Goal: Contribute content: Contribute content

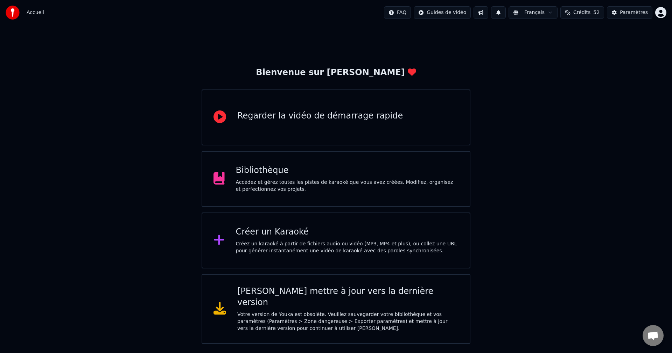
click at [266, 186] on div "Accédez et gérez toutes les pistes de karaoké que vous avez créées. Modifiez, o…" at bounding box center [347, 186] width 223 height 14
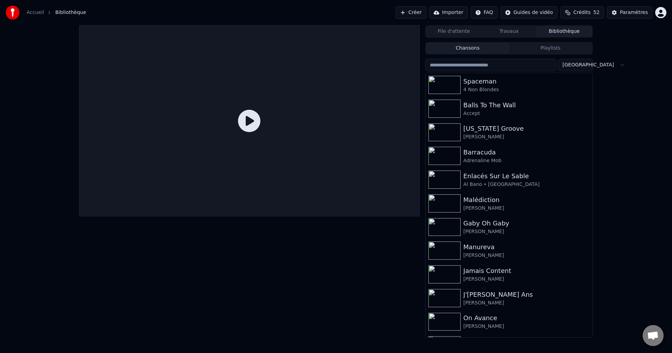
click at [409, 13] on button "Créer" at bounding box center [410, 12] width 31 height 13
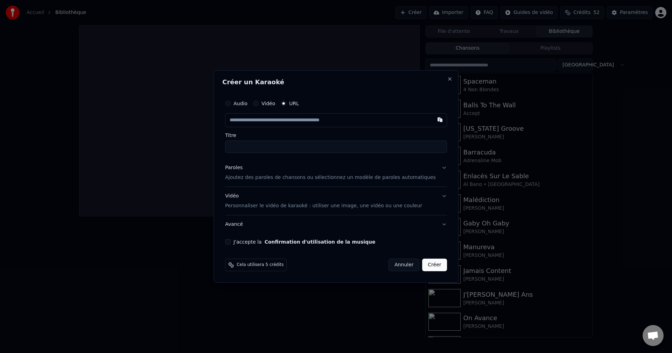
click at [281, 123] on input "text" at bounding box center [336, 120] width 222 height 14
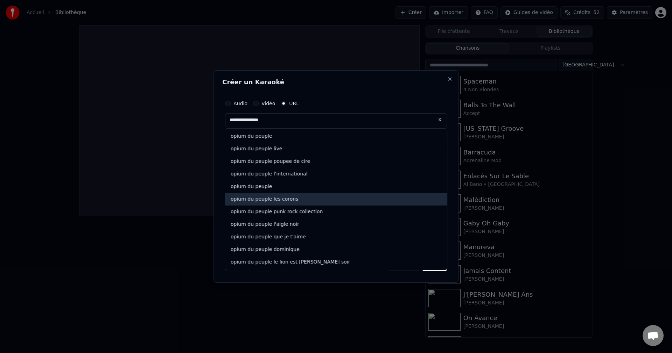
click at [277, 200] on div "opium du peuple les corons" at bounding box center [336, 199] width 222 height 13
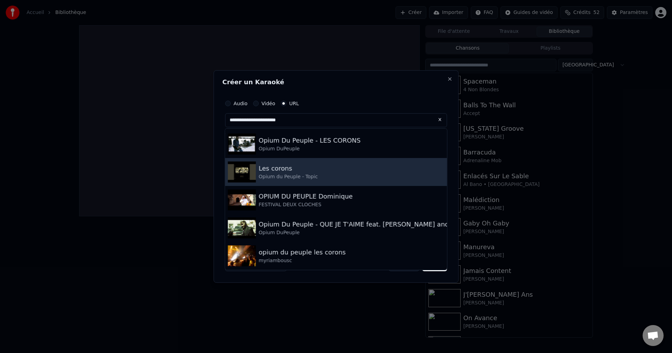
click at [294, 175] on div "Opium du Peuple - Topic" at bounding box center [288, 177] width 59 height 7
type input "**********"
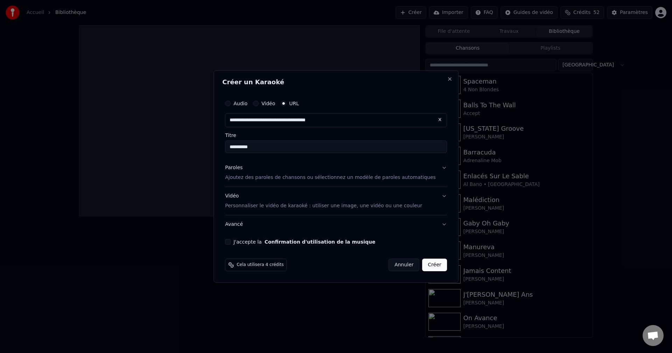
click at [294, 175] on p "Ajoutez des paroles de chansons ou sélectionnez un modèle de paroles automatiqu…" at bounding box center [330, 177] width 211 height 7
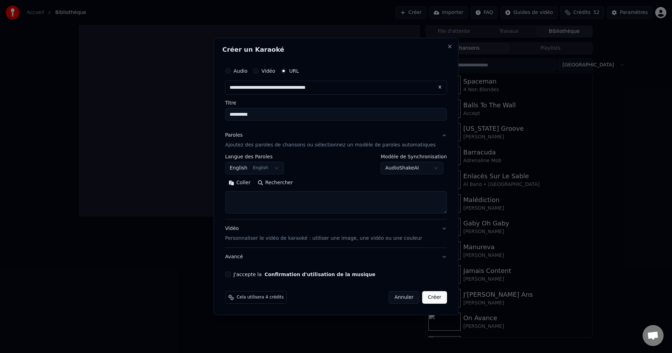
click at [250, 115] on input "**********" at bounding box center [336, 114] width 222 height 13
click at [239, 114] on input "**********" at bounding box center [336, 114] width 222 height 13
type input "**********"
click at [296, 184] on button "Rechercher" at bounding box center [275, 182] width 42 height 11
drag, startPoint x: 316, startPoint y: 112, endPoint x: 226, endPoint y: 115, distance: 89.3
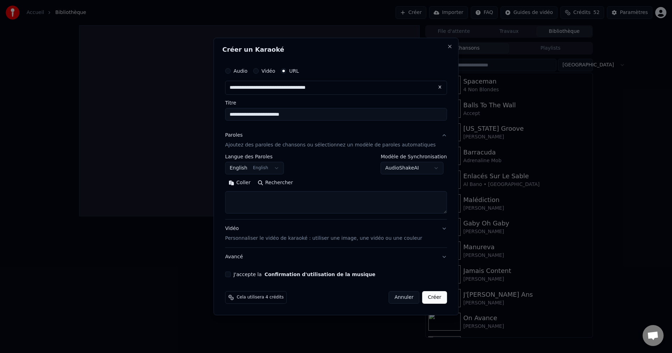
click at [226, 115] on div "**********" at bounding box center [335, 177] width 245 height 278
click at [260, 203] on textarea at bounding box center [336, 202] width 222 height 22
paste textarea "**********"
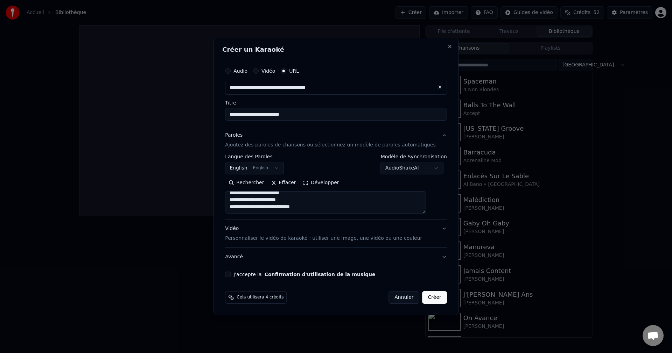
scroll to position [212, 0]
click at [249, 207] on textarea "**********" at bounding box center [325, 202] width 201 height 22
paste textarea "**********"
type textarea "**********"
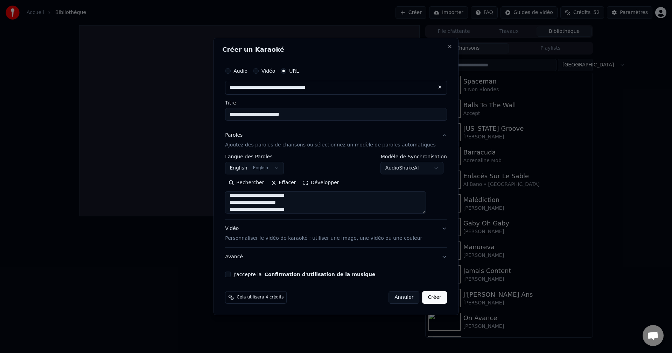
click at [231, 275] on button "J'accepte la Confirmation d'utilisation de la musique" at bounding box center [228, 275] width 6 height 6
click at [425, 297] on button "Créer" at bounding box center [434, 297] width 24 height 13
select select "**"
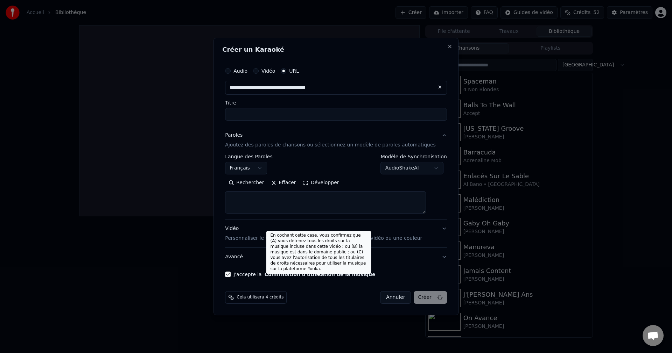
scroll to position [0, 0]
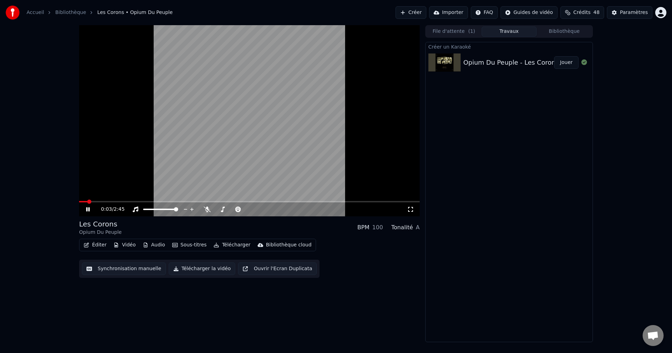
click at [89, 210] on icon at bounding box center [87, 209] width 3 height 4
click at [126, 244] on button "Vidéo" at bounding box center [125, 245] width 28 height 10
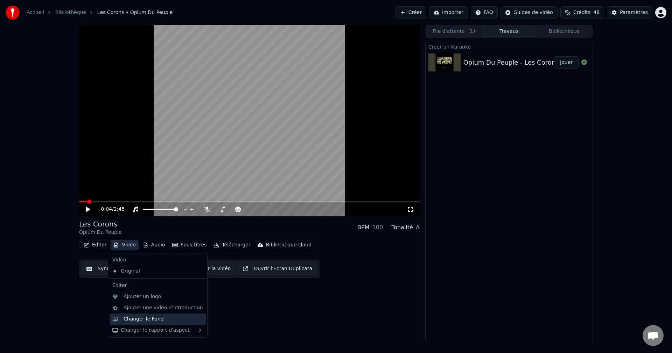
click at [141, 320] on div "Changer le Fond" at bounding box center [143, 319] width 40 height 7
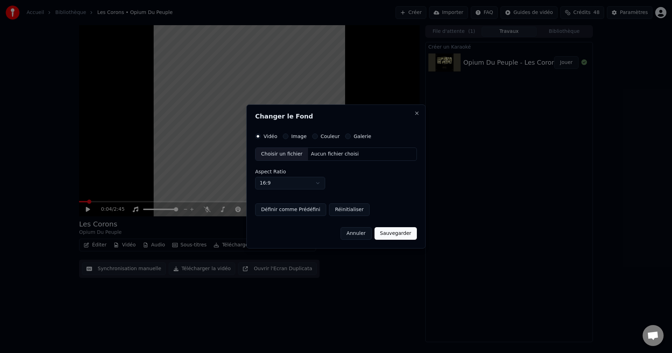
click at [277, 156] on div "Choisir un fichier" at bounding box center [281, 154] width 52 height 13
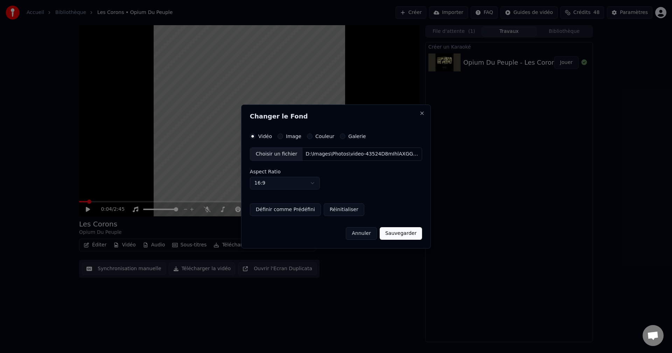
click at [396, 235] on button "Sauvegarder" at bounding box center [401, 233] width 42 height 13
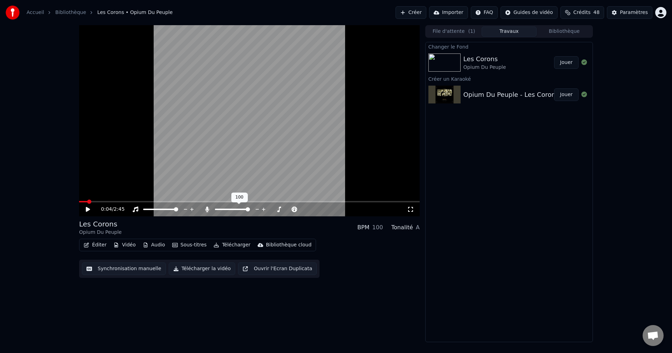
click at [250, 211] on span at bounding box center [248, 209] width 4 height 4
click at [563, 61] on button "Jouer" at bounding box center [566, 62] width 24 height 13
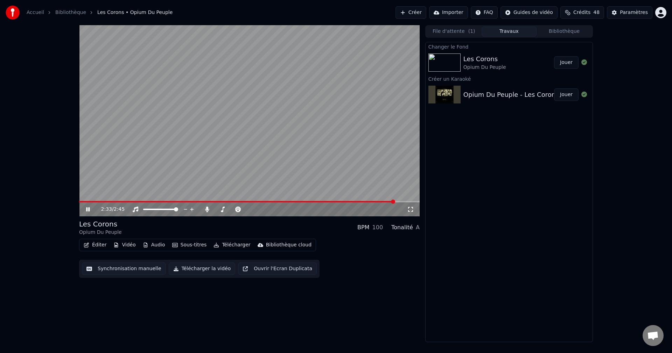
click at [88, 209] on icon at bounding box center [93, 210] width 16 height 6
click at [98, 247] on button "Éditer" at bounding box center [95, 245] width 28 height 10
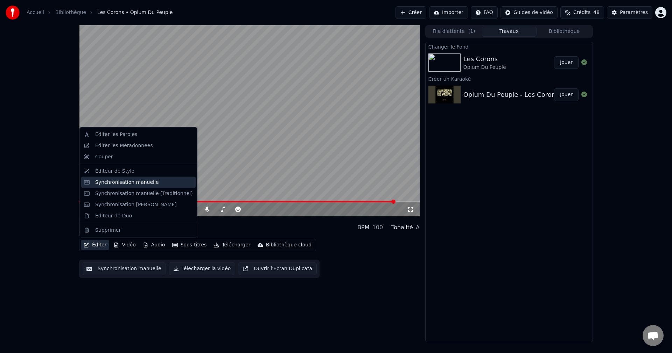
click at [131, 180] on div "Synchronisation manuelle" at bounding box center [127, 182] width 64 height 7
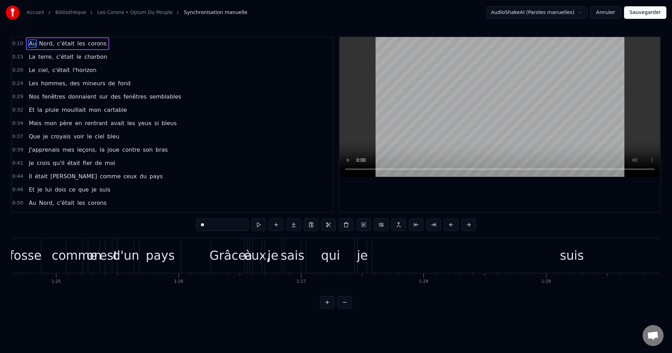
scroll to position [0, 10377]
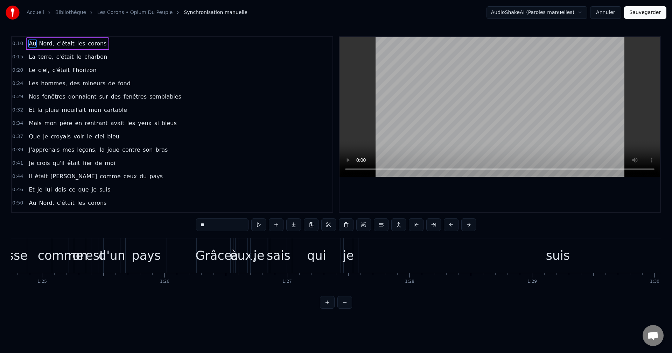
click at [216, 256] on div "Grâce" at bounding box center [214, 256] width 36 height 19
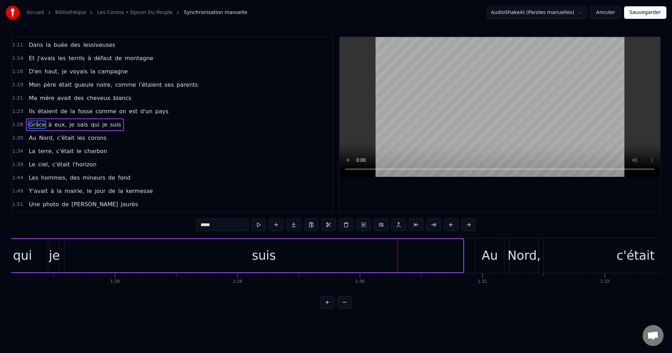
scroll to position [0, 10566]
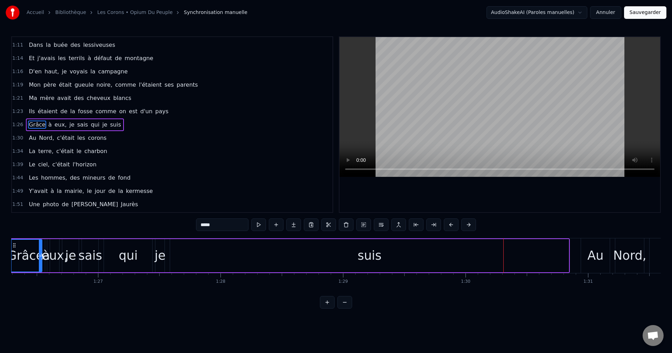
click at [380, 258] on div "suis" at bounding box center [369, 255] width 398 height 33
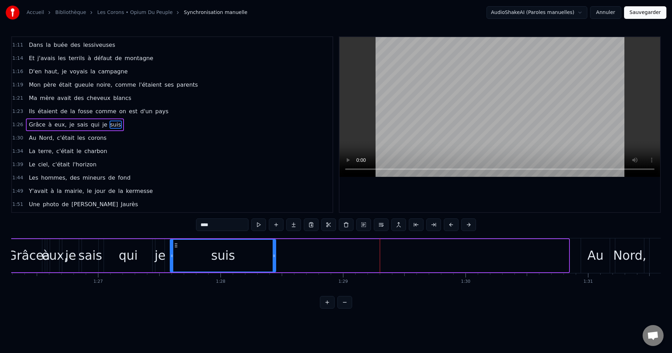
drag, startPoint x: 566, startPoint y: 255, endPoint x: 273, endPoint y: 263, distance: 292.9
click at [273, 263] on div at bounding box center [274, 256] width 3 height 32
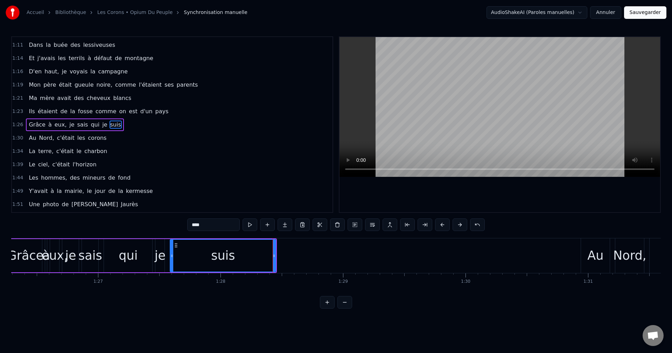
click at [215, 262] on div "suis" at bounding box center [223, 256] width 24 height 19
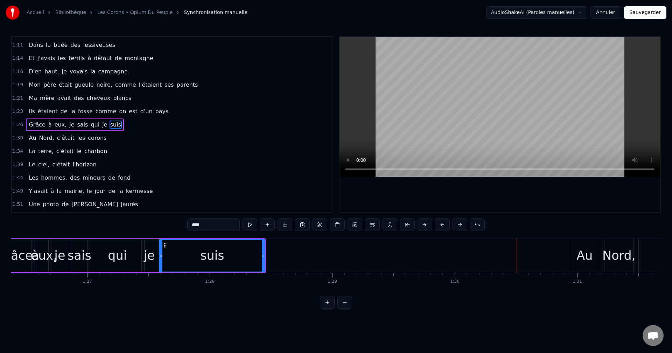
scroll to position [0, 10599]
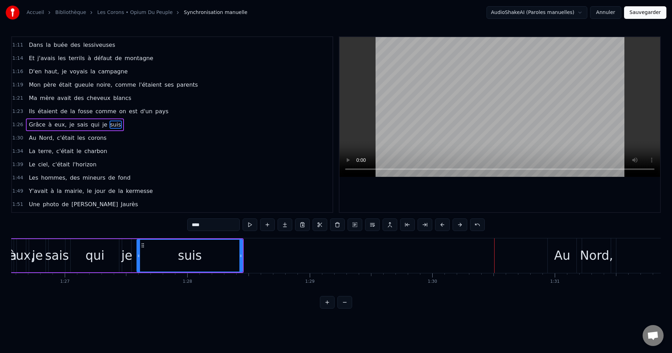
click at [562, 253] on div "Au" at bounding box center [562, 256] width 16 height 19
type input "**"
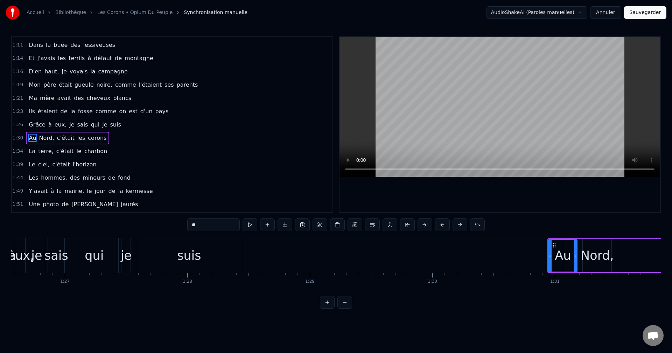
scroll to position [238, 0]
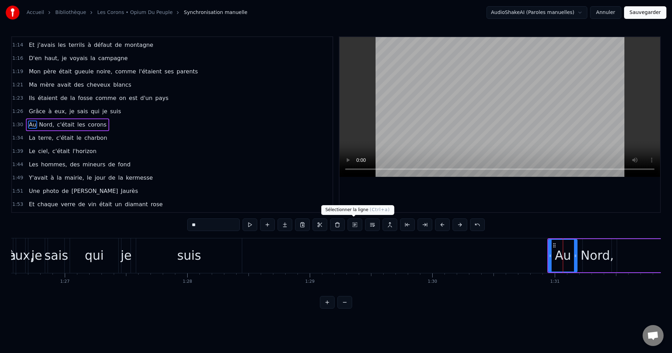
click at [355, 225] on button at bounding box center [354, 225] width 15 height 13
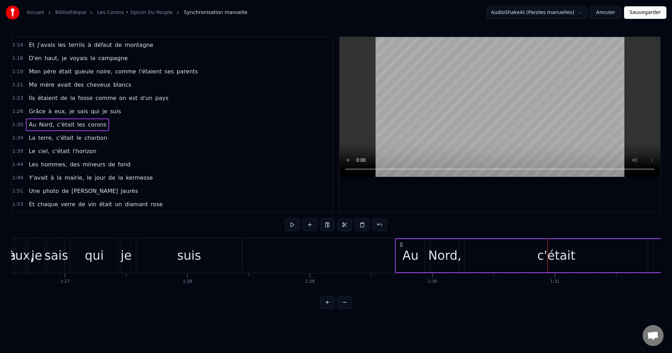
drag, startPoint x: 554, startPoint y: 245, endPoint x: 402, endPoint y: 252, distance: 152.4
click at [402, 252] on div "Au Nord, c'était les corons" at bounding box center [595, 256] width 401 height 35
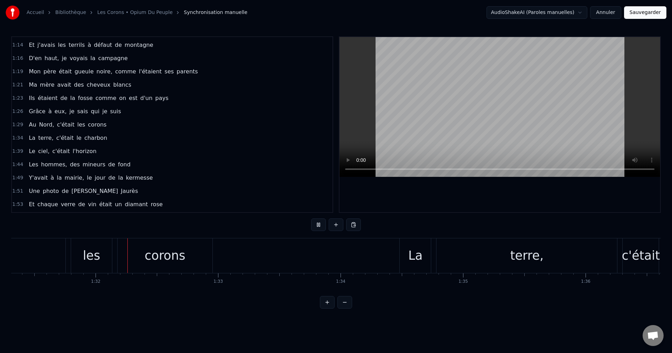
scroll to position [0, 11183]
click at [191, 260] on div "corons" at bounding box center [162, 256] width 95 height 35
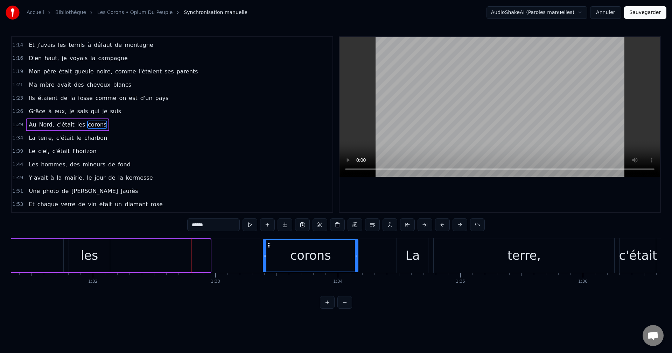
drag, startPoint x: 122, startPoint y: 243, endPoint x: 270, endPoint y: 264, distance: 149.2
click at [270, 264] on div "corons" at bounding box center [310, 256] width 94 height 32
click at [95, 261] on div "les" at bounding box center [89, 256] width 17 height 19
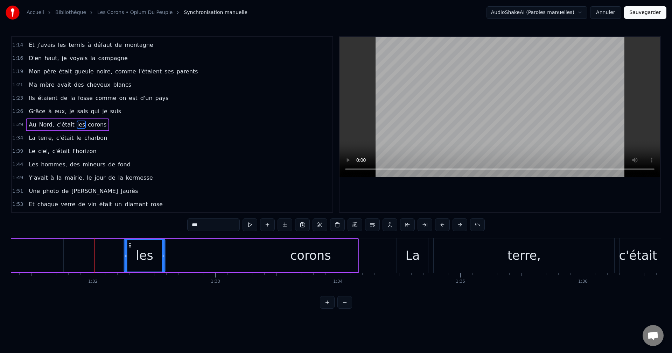
drag, startPoint x: 75, startPoint y: 244, endPoint x: 129, endPoint y: 253, distance: 55.7
click at [129, 253] on div "les" at bounding box center [144, 256] width 40 height 32
click at [29, 123] on span "Au" at bounding box center [32, 125] width 9 height 8
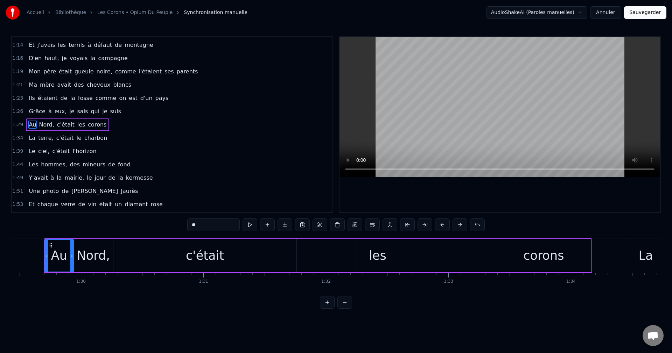
scroll to position [0, 10948]
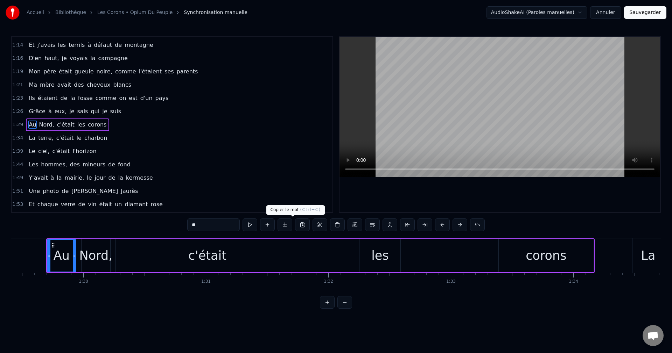
click at [189, 260] on div "c'était" at bounding box center [207, 255] width 183 height 33
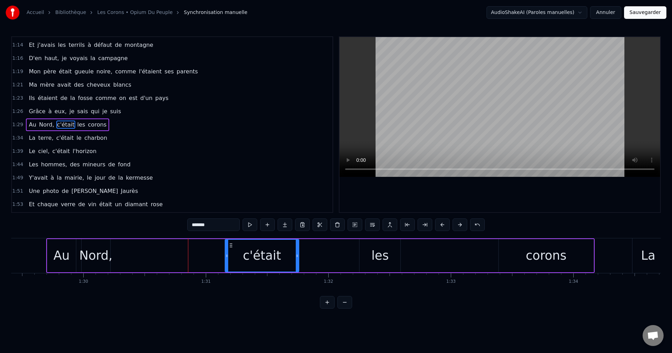
drag, startPoint x: 116, startPoint y: 255, endPoint x: 226, endPoint y: 265, distance: 109.6
click at [226, 265] on div at bounding box center [226, 256] width 3 height 32
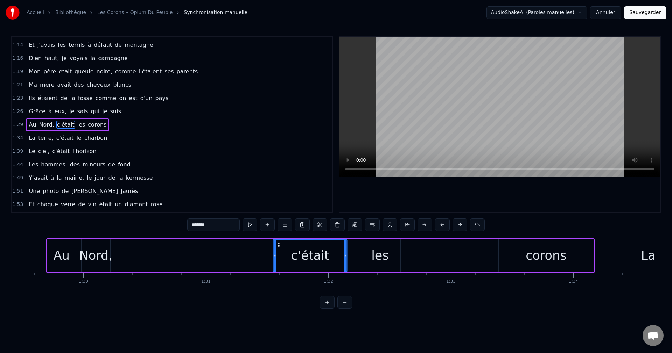
drag, startPoint x: 232, startPoint y: 244, endPoint x: 282, endPoint y: 255, distance: 50.8
click at [282, 255] on div "c'était" at bounding box center [309, 256] width 73 height 32
click at [70, 259] on div "Au" at bounding box center [61, 255] width 29 height 33
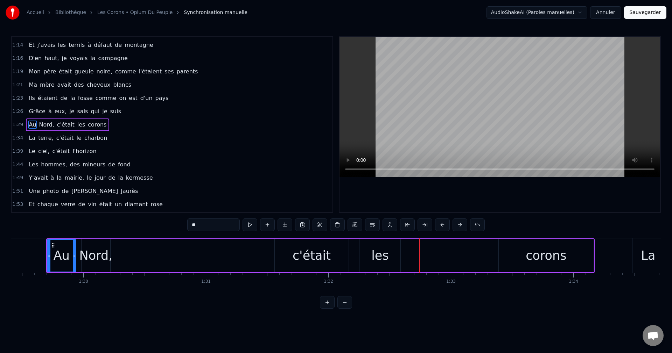
click at [324, 257] on div "c'était" at bounding box center [311, 256] width 38 height 19
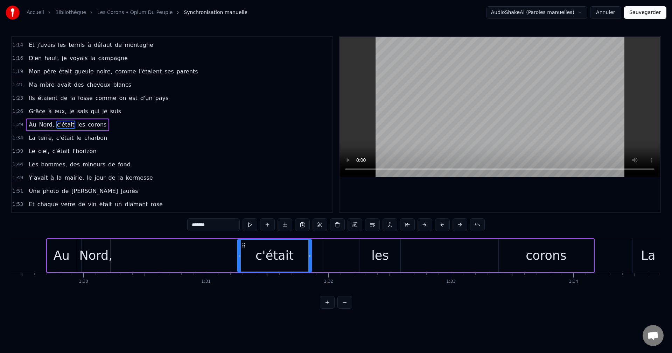
drag, startPoint x: 280, startPoint y: 245, endPoint x: 242, endPoint y: 252, distance: 38.4
click at [242, 252] on div "c'était" at bounding box center [274, 256] width 73 height 32
click at [373, 253] on div "les" at bounding box center [379, 256] width 17 height 19
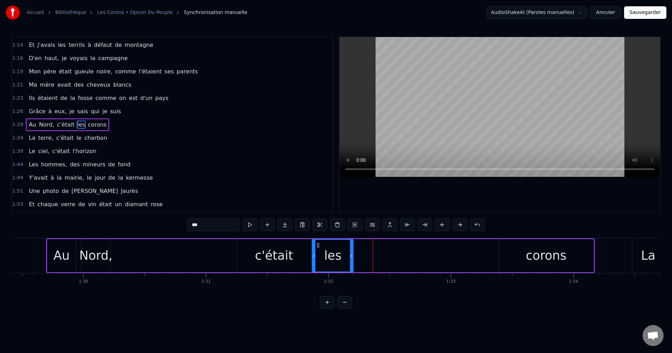
drag, startPoint x: 365, startPoint y: 244, endPoint x: 318, endPoint y: 253, distance: 48.0
click at [318, 253] on div "les" at bounding box center [332, 256] width 40 height 32
drag, startPoint x: 553, startPoint y: 256, endPoint x: 519, endPoint y: 250, distance: 34.9
click at [550, 255] on div "corons" at bounding box center [545, 256] width 41 height 19
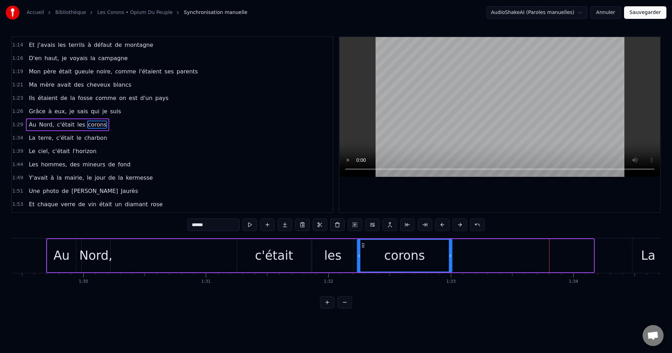
drag, startPoint x: 505, startPoint y: 244, endPoint x: 364, endPoint y: 262, distance: 142.2
click at [364, 262] on div "corons" at bounding box center [404, 256] width 94 height 32
click at [71, 256] on div "Au" at bounding box center [61, 255] width 29 height 33
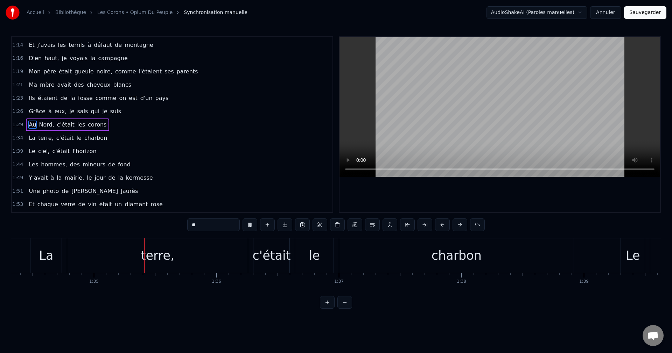
scroll to position [0, 11552]
click at [173, 264] on div "terre," at bounding box center [154, 256] width 181 height 35
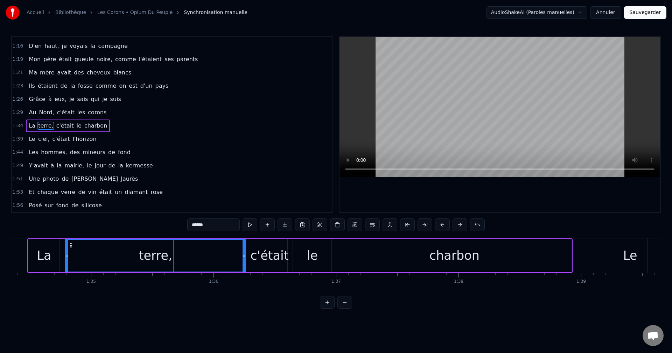
scroll to position [251, 0]
drag, startPoint x: 245, startPoint y: 255, endPoint x: 143, endPoint y: 267, distance: 101.7
click at [143, 267] on div at bounding box center [142, 256] width 3 height 32
click at [111, 251] on div "terre," at bounding box center [104, 256] width 33 height 19
click at [456, 261] on div "charbon" at bounding box center [454, 256] width 50 height 19
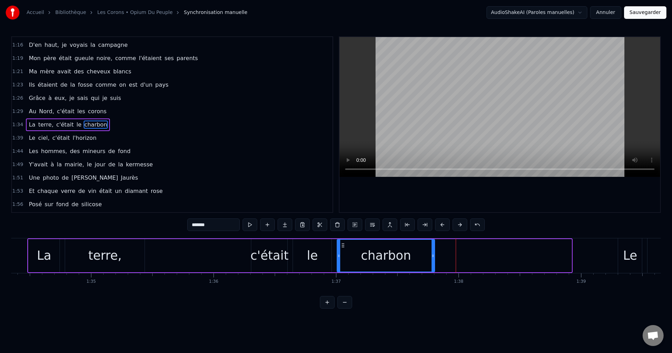
drag, startPoint x: 571, startPoint y: 255, endPoint x: 434, endPoint y: 259, distance: 136.8
click at [434, 259] on div at bounding box center [432, 256] width 3 height 32
click at [43, 260] on div "La" at bounding box center [44, 256] width 14 height 19
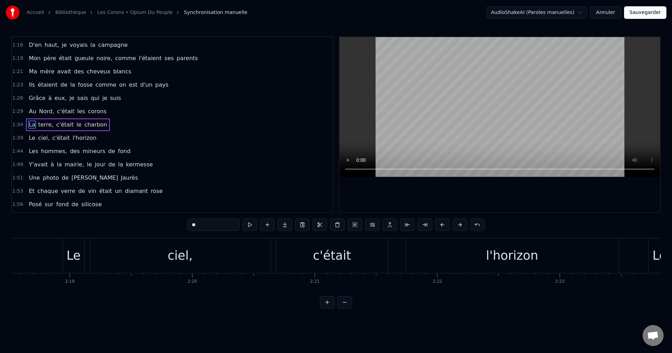
scroll to position [0, 16975]
click at [63, 266] on div "Le" at bounding box center [59, 256] width 21 height 35
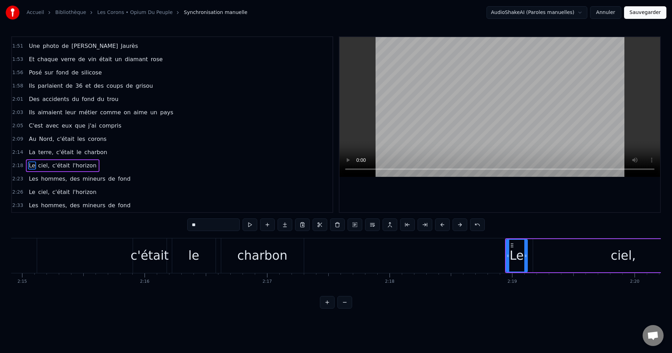
scroll to position [0, 16508]
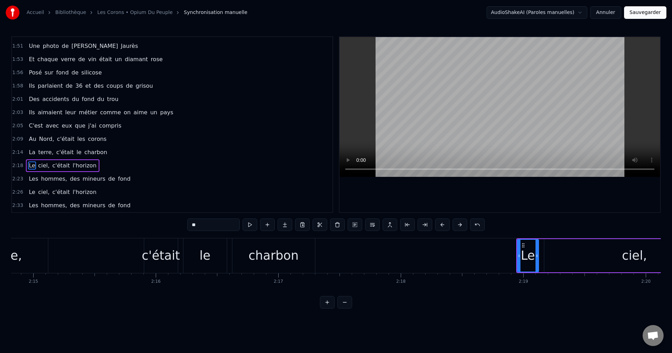
click at [161, 253] on div "c'était" at bounding box center [161, 256] width 38 height 19
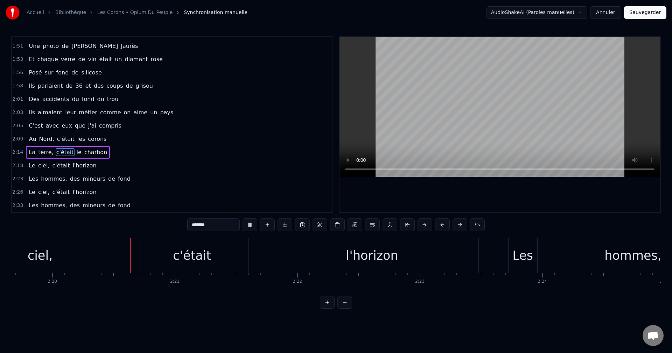
scroll to position [0, 17104]
click at [215, 262] on div "c'était" at bounding box center [190, 256] width 112 height 35
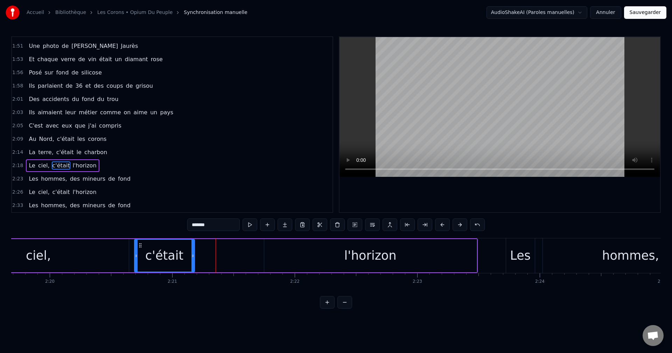
drag, startPoint x: 245, startPoint y: 256, endPoint x: 192, endPoint y: 266, distance: 53.4
click at [192, 266] on div at bounding box center [192, 256] width 3 height 32
click at [308, 261] on div "l'horizon" at bounding box center [370, 255] width 212 height 33
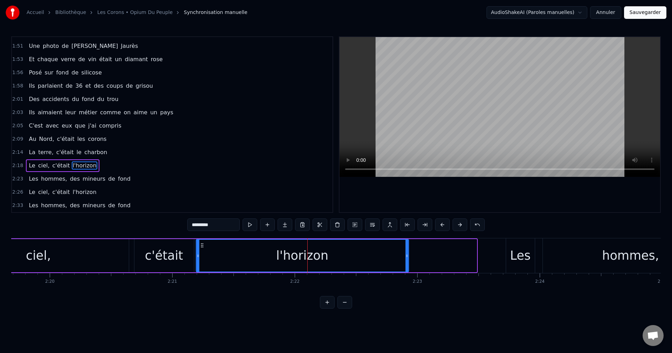
drag, startPoint x: 271, startPoint y: 244, endPoint x: 203, endPoint y: 259, distance: 69.8
click at [203, 259] on div "l'horizon" at bounding box center [302, 256] width 212 height 32
click at [69, 259] on div "ciel," at bounding box center [38, 255] width 181 height 33
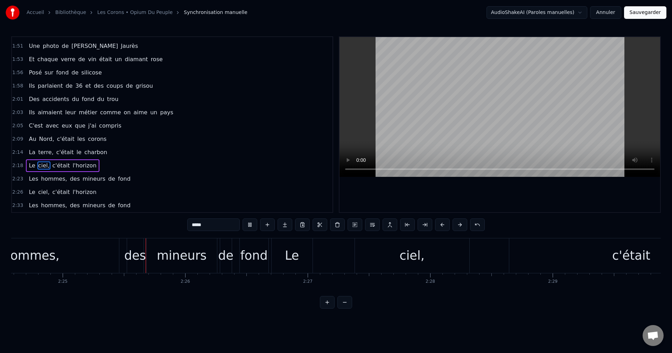
scroll to position [0, 17705]
click at [387, 257] on div "ciel," at bounding box center [409, 256] width 114 height 35
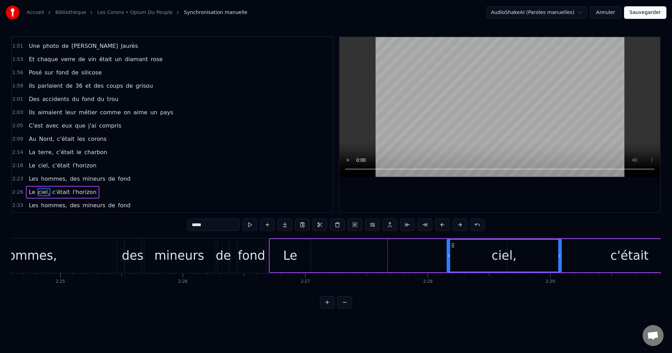
drag, startPoint x: 360, startPoint y: 245, endPoint x: 454, endPoint y: 249, distance: 93.9
click at [454, 249] on div "ciel," at bounding box center [504, 256] width 114 height 32
click at [302, 256] on div "Le" at bounding box center [290, 255] width 41 height 33
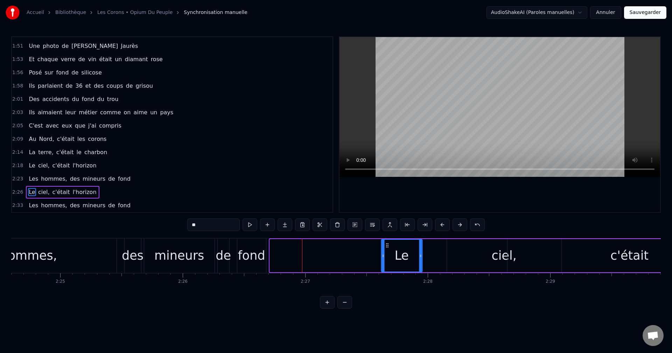
drag, startPoint x: 275, startPoint y: 243, endPoint x: 387, endPoint y: 247, distance: 111.3
click at [387, 247] on icon at bounding box center [387, 246] width 6 height 6
click at [225, 261] on div "de" at bounding box center [223, 256] width 15 height 19
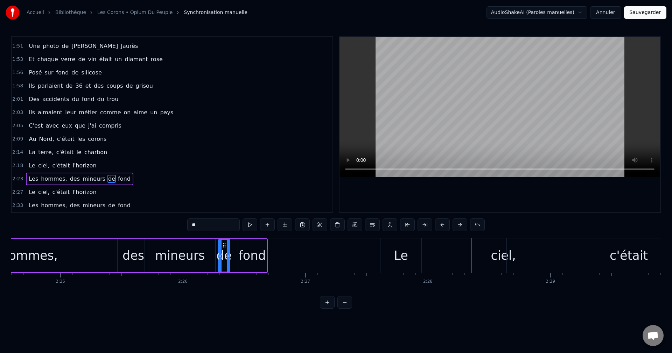
click at [496, 252] on div "ciel," at bounding box center [502, 256] width 25 height 19
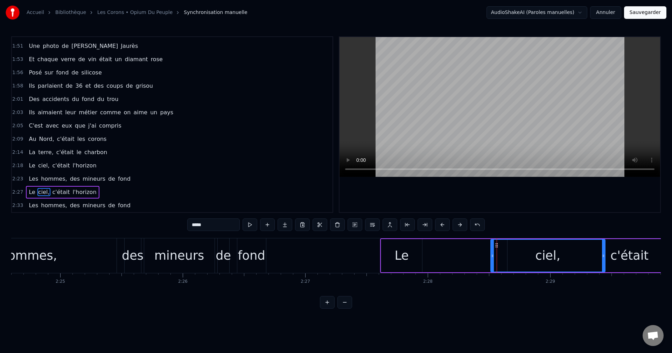
drag, startPoint x: 453, startPoint y: 243, endPoint x: 497, endPoint y: 246, distance: 43.9
click at [497, 246] on icon at bounding box center [497, 246] width 6 height 6
click at [407, 260] on div "Le" at bounding box center [401, 256] width 14 height 19
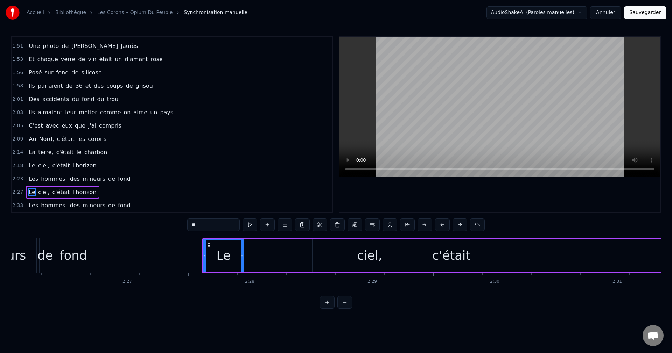
scroll to position [0, 17889]
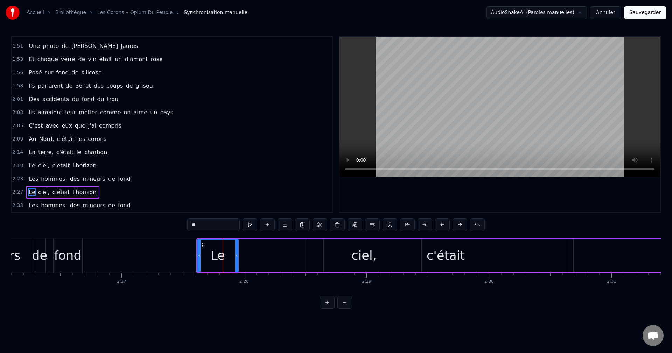
click at [457, 259] on div "c'était" at bounding box center [445, 256] width 38 height 19
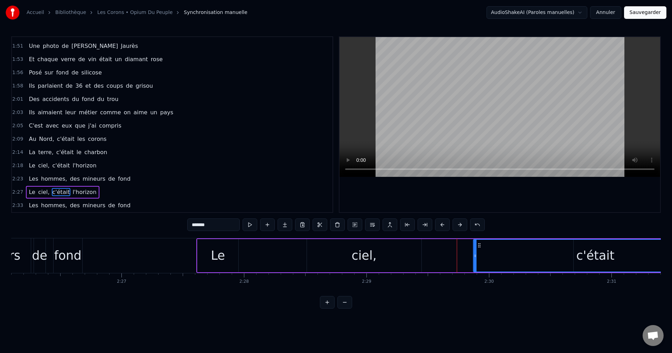
drag, startPoint x: 330, startPoint y: 244, endPoint x: 480, endPoint y: 254, distance: 150.1
click at [480, 254] on div "c'était" at bounding box center [594, 256] width 243 height 32
click at [373, 254] on div "ciel," at bounding box center [363, 256] width 25 height 19
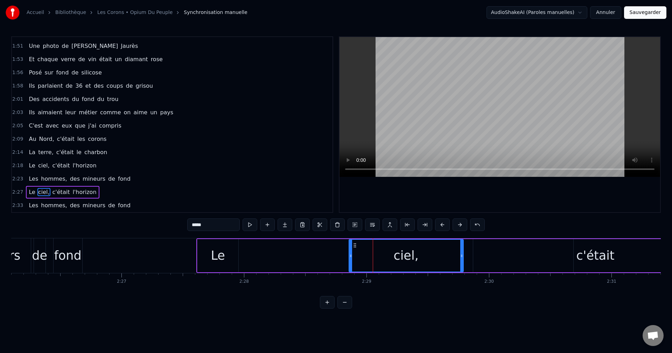
drag, startPoint x: 312, startPoint y: 245, endPoint x: 354, endPoint y: 250, distance: 42.3
click at [354, 250] on div "ciel," at bounding box center [406, 256] width 114 height 32
click at [219, 260] on div "Le" at bounding box center [218, 256] width 14 height 19
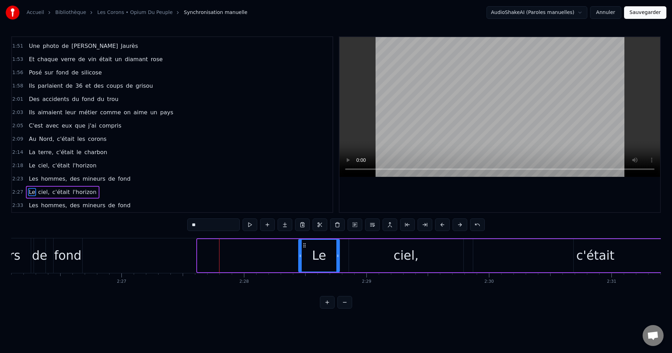
drag, startPoint x: 204, startPoint y: 244, endPoint x: 305, endPoint y: 255, distance: 101.7
click at [305, 255] on div "Le" at bounding box center [319, 256] width 40 height 32
click at [69, 263] on div "fond" at bounding box center [67, 256] width 27 height 19
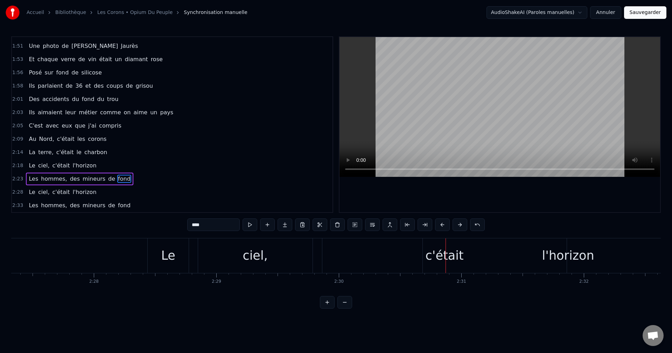
scroll to position [0, 18056]
click at [543, 255] on div "l'horizon" at bounding box center [551, 256] width 52 height 19
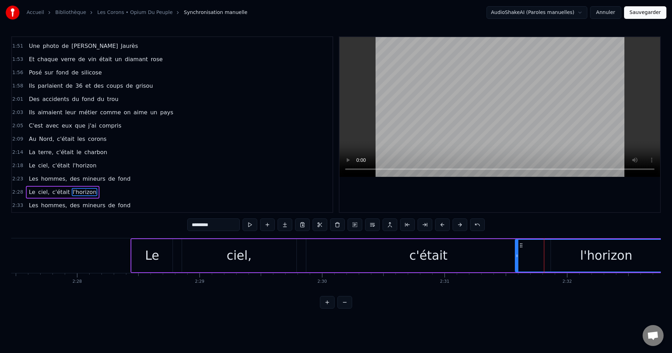
drag, startPoint x: 407, startPoint y: 257, endPoint x: 515, endPoint y: 275, distance: 109.9
click at [515, 275] on div "Au Nord, c'était les corons La terre, c'était le charbon Le ciel, c'était l'hor…" at bounding box center [335, 264] width 649 height 52
click at [433, 260] on div "c'était" at bounding box center [428, 256] width 38 height 19
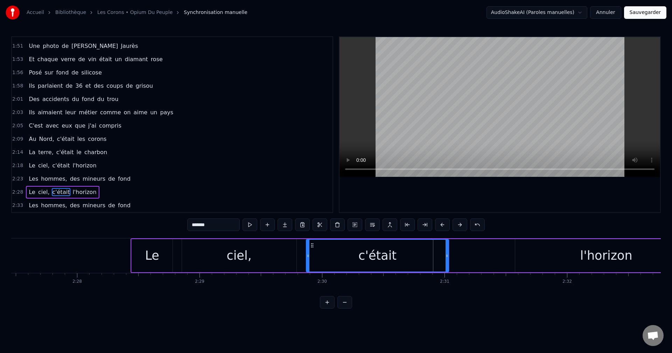
drag, startPoint x: 550, startPoint y: 255, endPoint x: 448, endPoint y: 263, distance: 102.1
click at [448, 263] on div at bounding box center [446, 256] width 3 height 32
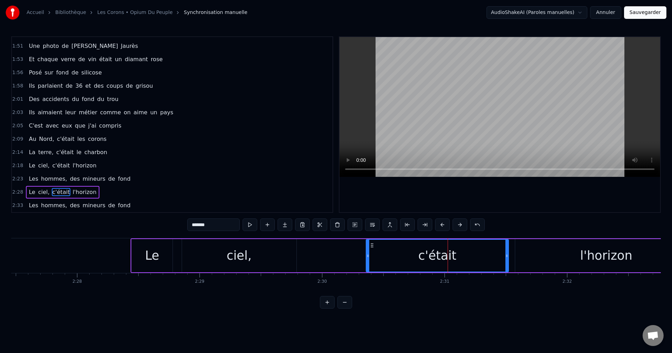
drag, startPoint x: 311, startPoint y: 244, endPoint x: 371, endPoint y: 255, distance: 60.9
click at [371, 255] on div "c'était" at bounding box center [437, 256] width 142 height 32
click at [161, 257] on div "Le" at bounding box center [152, 255] width 41 height 33
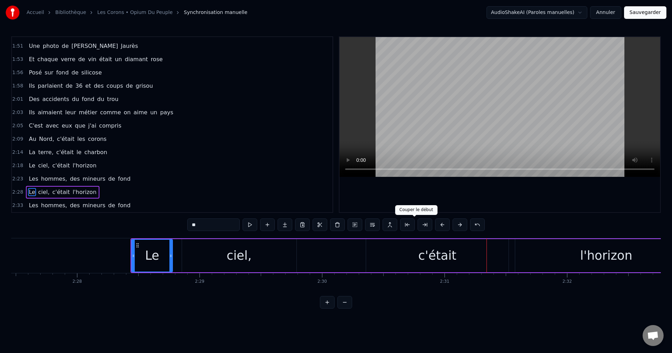
click at [440, 255] on div "c'était" at bounding box center [437, 256] width 38 height 19
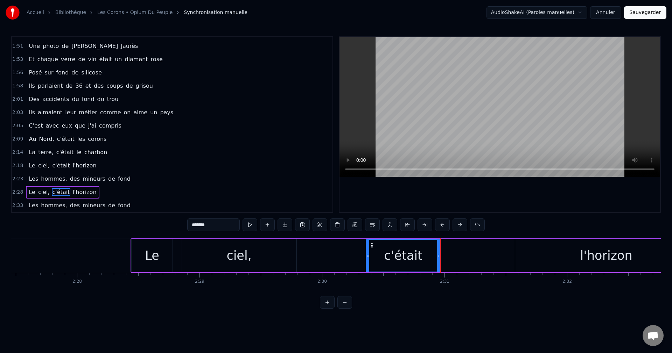
drag, startPoint x: 507, startPoint y: 255, endPoint x: 439, endPoint y: 266, distance: 69.1
click at [439, 266] on div at bounding box center [438, 256] width 3 height 32
click at [546, 255] on div "l'horizon" at bounding box center [606, 255] width 182 height 33
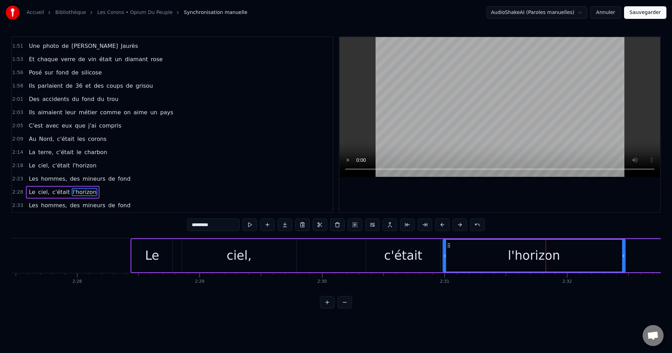
drag, startPoint x: 521, startPoint y: 246, endPoint x: 448, endPoint y: 254, distance: 72.8
click at [448, 254] on div "l'horizon" at bounding box center [534, 256] width 182 height 32
click at [154, 262] on div "Le" at bounding box center [152, 256] width 14 height 19
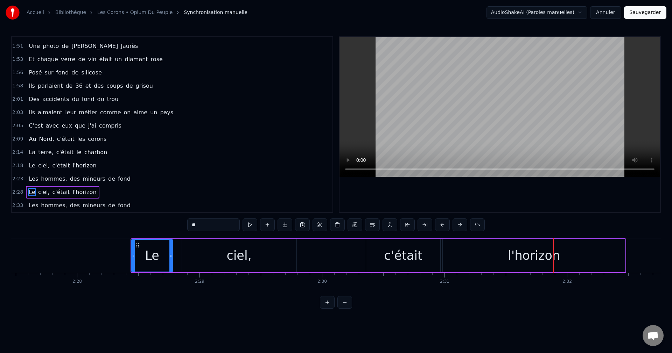
click at [409, 257] on div "c'était" at bounding box center [403, 256] width 38 height 19
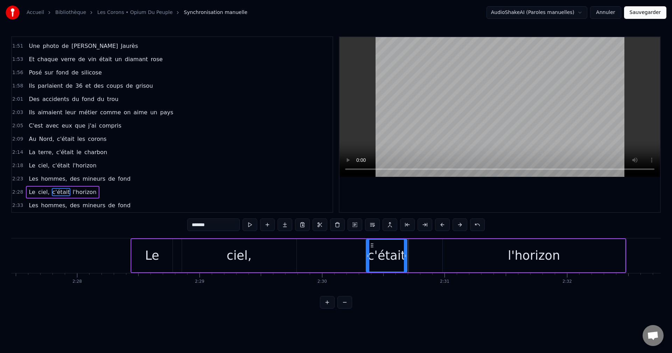
drag, startPoint x: 439, startPoint y: 255, endPoint x: 406, endPoint y: 261, distance: 33.6
click at [406, 261] on div at bounding box center [405, 256] width 3 height 32
drag, startPoint x: 461, startPoint y: 258, endPoint x: 455, endPoint y: 251, distance: 9.0
click at [461, 258] on div "l'horizon" at bounding box center [534, 255] width 182 height 33
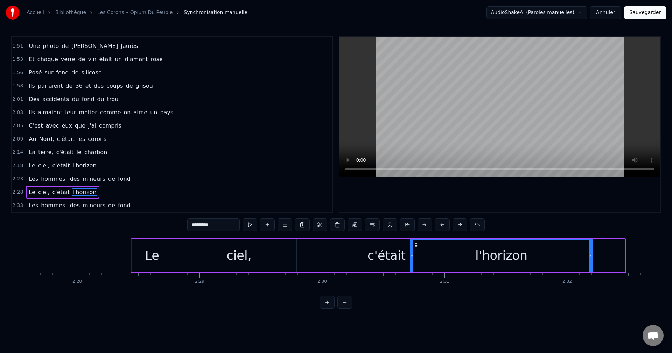
drag, startPoint x: 448, startPoint y: 245, endPoint x: 415, endPoint y: 253, distance: 34.1
click at [416, 252] on div "l'horizon" at bounding box center [501, 256] width 182 height 32
click at [244, 253] on div "ciel," at bounding box center [238, 256] width 25 height 19
type input "*****"
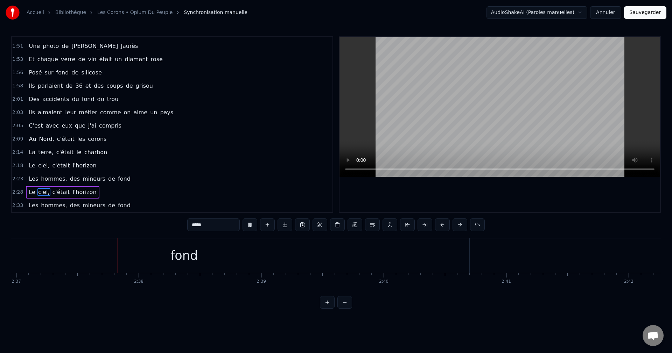
scroll to position [0, 19221]
click at [649, 14] on button "Sauvegarder" at bounding box center [645, 12] width 42 height 13
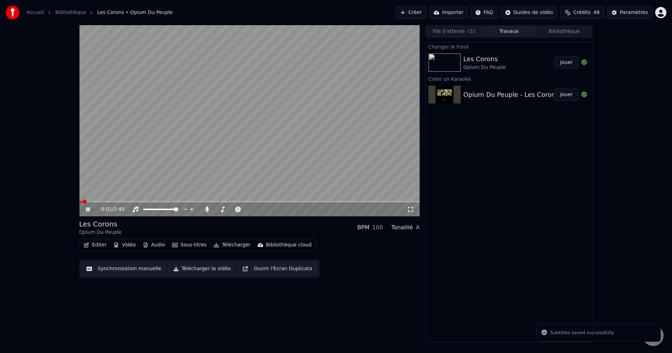
click at [210, 202] on span at bounding box center [249, 201] width 340 height 1
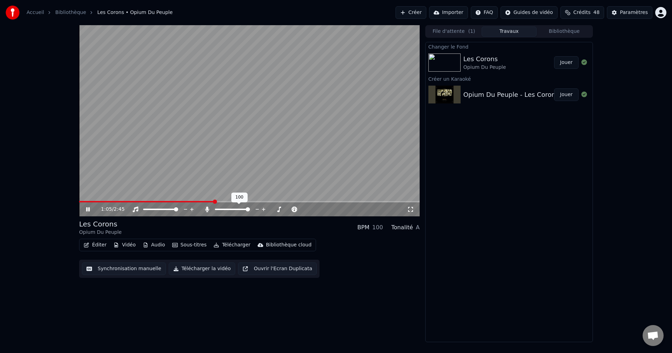
click at [221, 209] on span at bounding box center [232, 209] width 35 height 1
click at [219, 209] on span at bounding box center [221, 209] width 4 height 4
click at [87, 207] on icon at bounding box center [93, 210] width 16 height 6
click at [194, 271] on button "Télécharger la vidéo" at bounding box center [202, 269] width 67 height 13
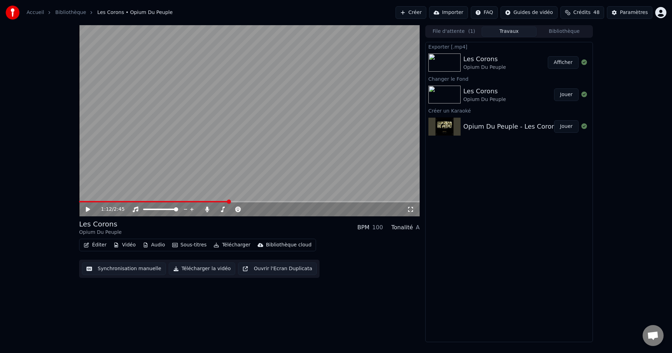
click at [407, 8] on button "Créer" at bounding box center [410, 12] width 31 height 13
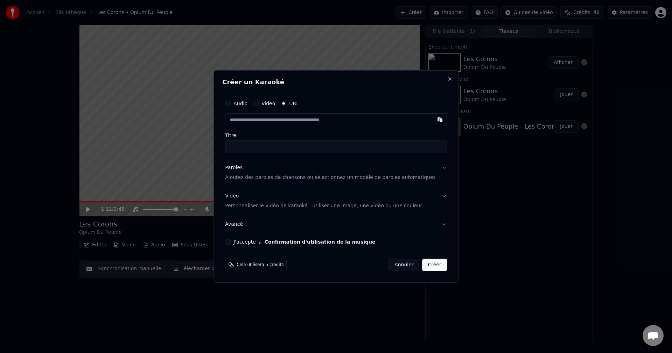
click at [231, 105] on button "Audio" at bounding box center [228, 104] width 6 height 6
click at [264, 121] on div "Choisir un fichier" at bounding box center [251, 120] width 52 height 13
drag, startPoint x: 305, startPoint y: 148, endPoint x: 285, endPoint y: 150, distance: 20.1
click at [285, 150] on input "**********" at bounding box center [336, 146] width 222 height 13
type input "**********"
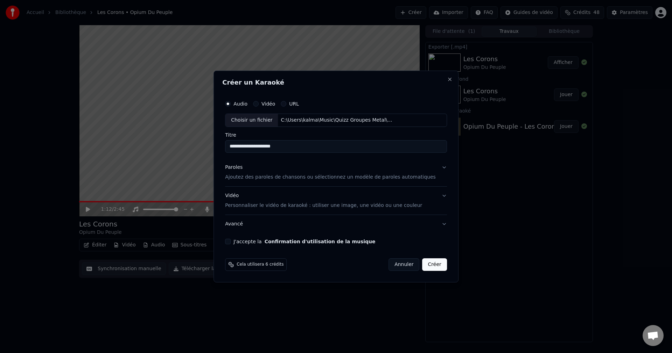
click at [434, 166] on button "Paroles Ajoutez des paroles de chansons ou sélectionnez un modèle de paroles au…" at bounding box center [336, 172] width 222 height 28
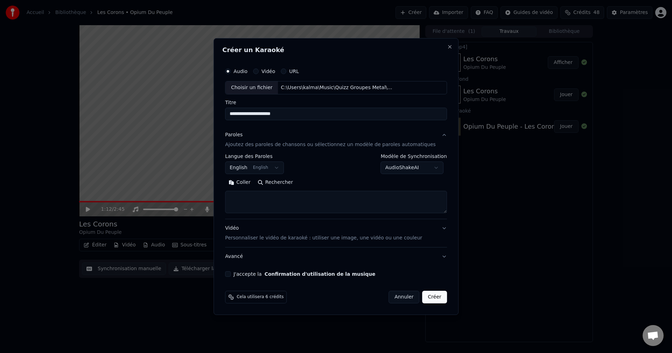
click at [285, 185] on button "Rechercher" at bounding box center [275, 182] width 42 height 11
type textarea "**********"
click at [238, 277] on div "**********" at bounding box center [335, 171] width 227 height 218
click at [231, 274] on button "J'accepte la Confirmation d'utilisation de la musique" at bounding box center [228, 274] width 6 height 6
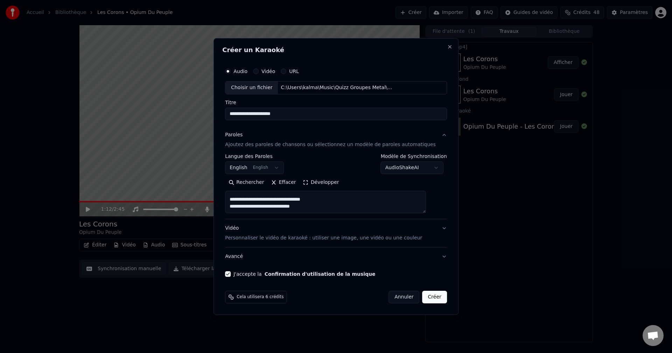
click at [425, 299] on button "Créer" at bounding box center [434, 297] width 24 height 13
select select "**"
select select
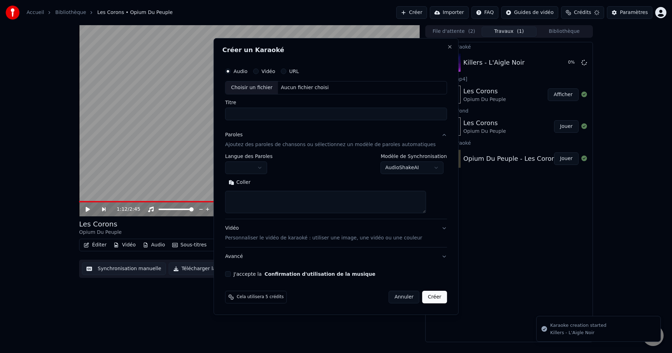
scroll to position [0, 0]
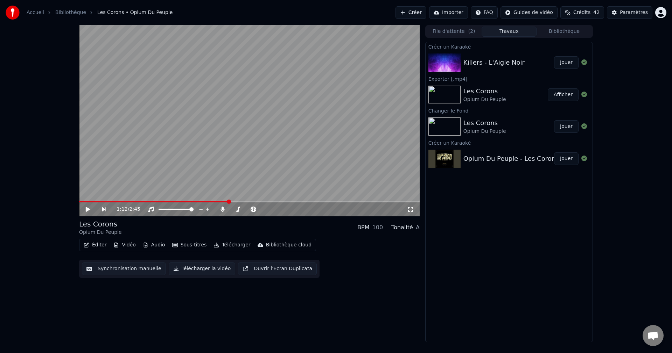
click at [568, 56] on button "Jouer" at bounding box center [566, 62] width 24 height 13
click at [89, 210] on icon at bounding box center [87, 209] width 3 height 4
click at [126, 245] on button "Vidéo" at bounding box center [125, 245] width 28 height 10
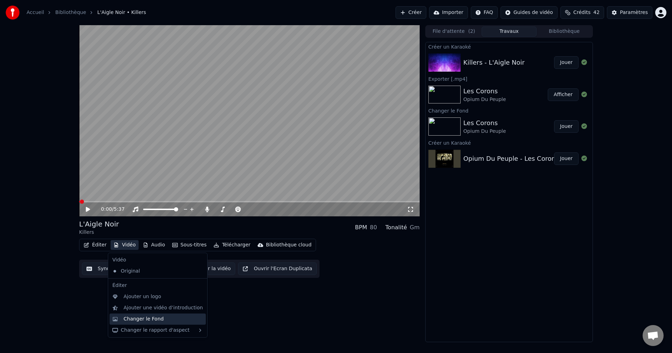
click at [144, 318] on div "Changer le Fond" at bounding box center [143, 319] width 40 height 7
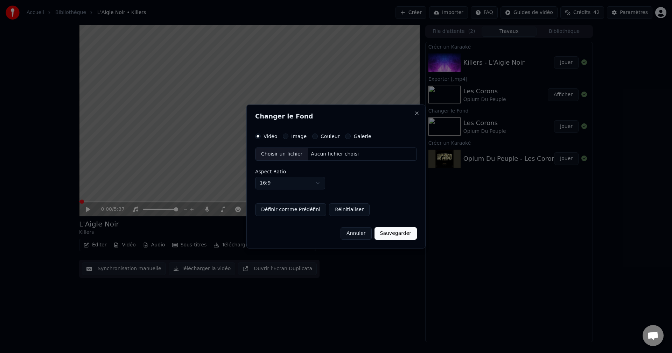
click at [281, 153] on div "Choisir un fichier" at bounding box center [281, 154] width 52 height 13
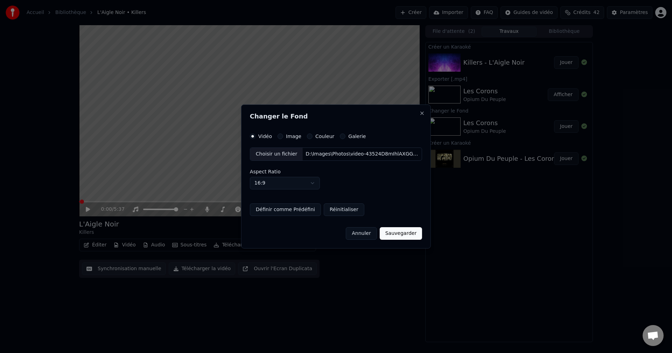
click at [403, 232] on button "Sauvegarder" at bounding box center [401, 233] width 42 height 13
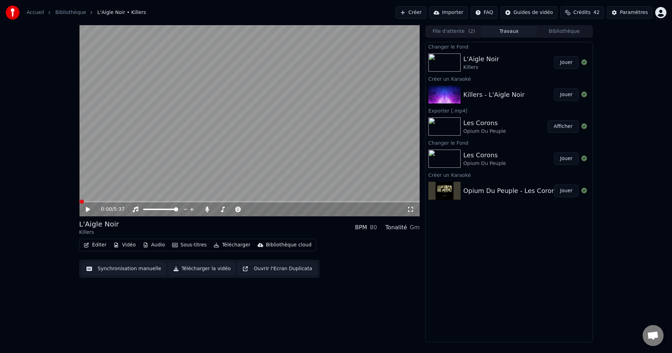
click at [568, 60] on button "Jouer" at bounding box center [566, 62] width 24 height 13
drag, startPoint x: 221, startPoint y: 207, endPoint x: 243, endPoint y: 211, distance: 22.8
click at [243, 211] on div at bounding box center [239, 209] width 56 height 7
click at [250, 210] on span at bounding box center [248, 209] width 4 height 4
click at [100, 201] on span at bounding box center [249, 201] width 340 height 1
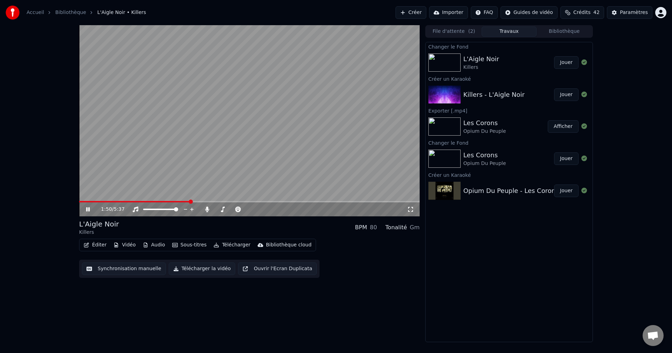
click at [205, 202] on span at bounding box center [249, 201] width 340 height 1
click at [225, 202] on span at bounding box center [249, 201] width 340 height 1
click at [234, 201] on span at bounding box center [249, 201] width 340 height 1
click at [88, 208] on icon at bounding box center [93, 210] width 16 height 6
click at [95, 247] on button "Éditer" at bounding box center [95, 245] width 28 height 10
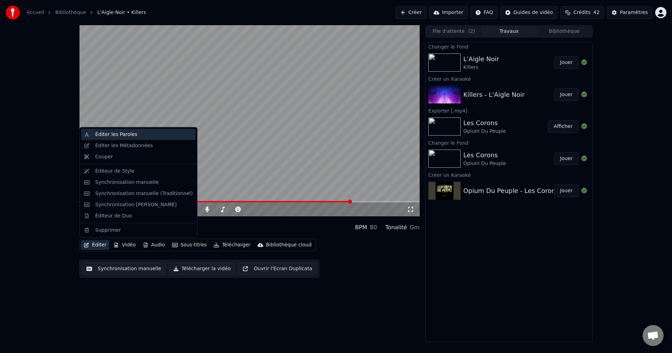
click at [119, 135] on div "Éditer les Paroles" at bounding box center [116, 134] width 42 height 7
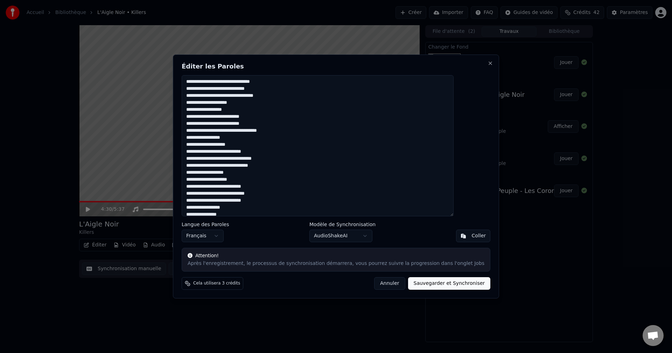
click at [256, 111] on textarea "**********" at bounding box center [318, 145] width 272 height 141
click at [260, 152] on textarea "**********" at bounding box center [318, 145] width 272 height 141
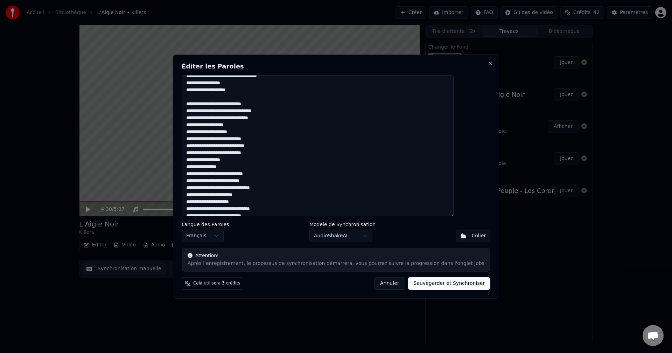
scroll to position [70, 0]
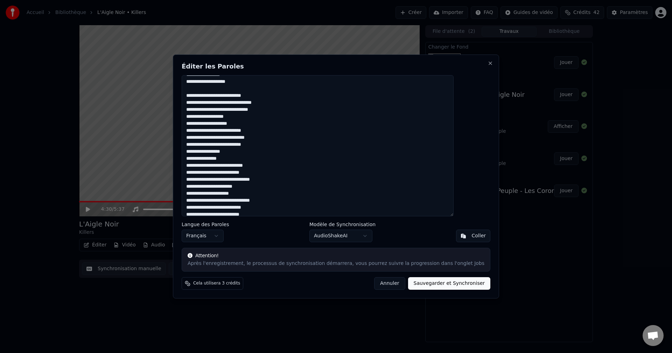
click at [260, 124] on textarea "**********" at bounding box center [318, 145] width 272 height 141
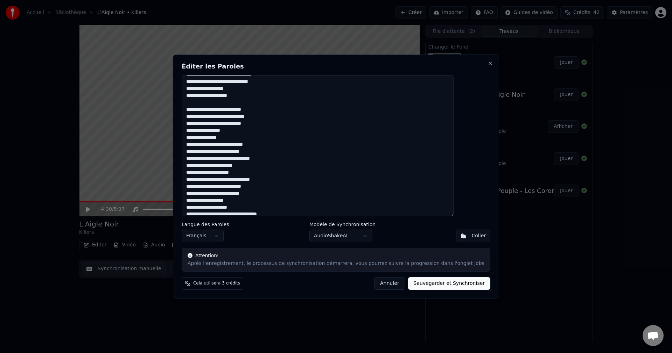
scroll to position [105, 0]
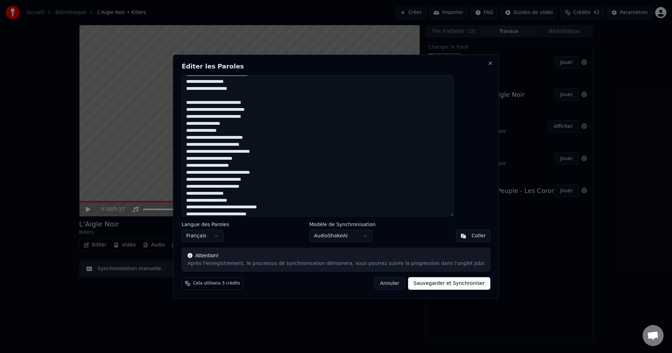
click at [244, 130] on textarea "**********" at bounding box center [318, 145] width 272 height 141
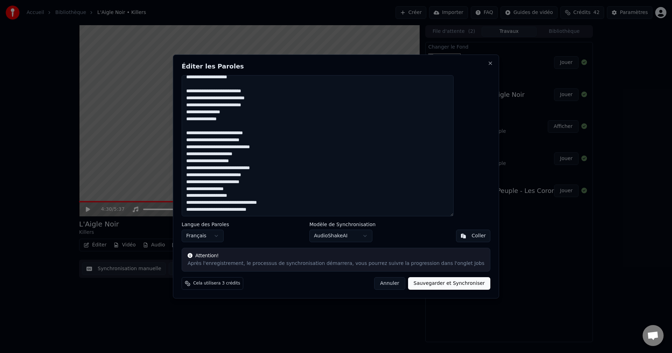
click at [262, 162] on textarea "**********" at bounding box center [318, 145] width 272 height 141
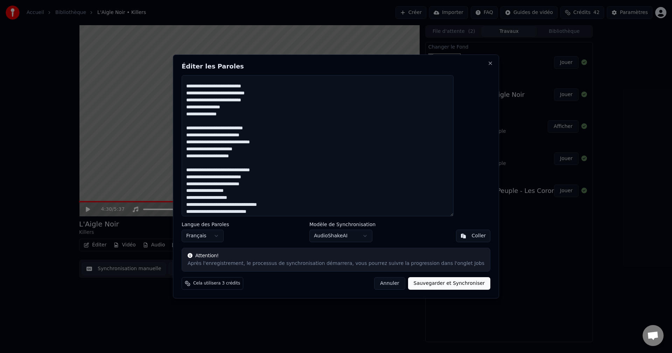
scroll to position [123, 0]
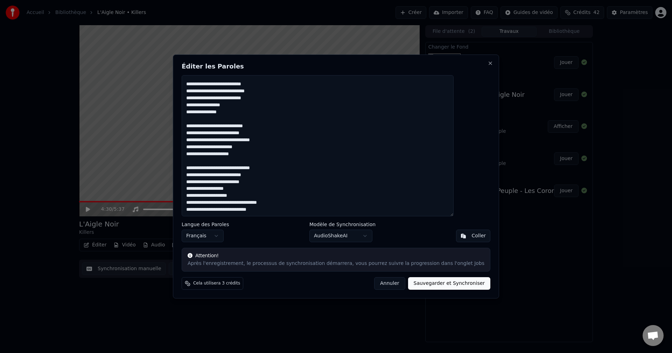
click at [261, 197] on textarea "**********" at bounding box center [318, 145] width 272 height 141
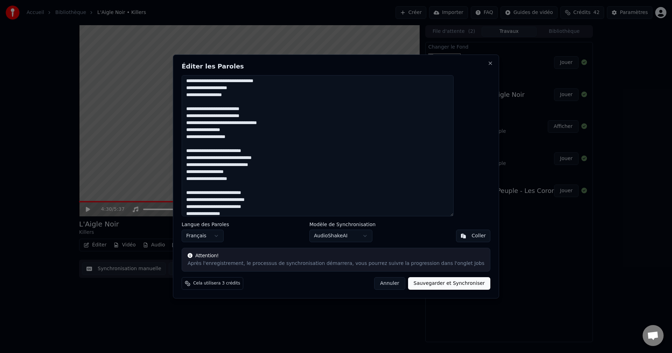
scroll to position [0, 0]
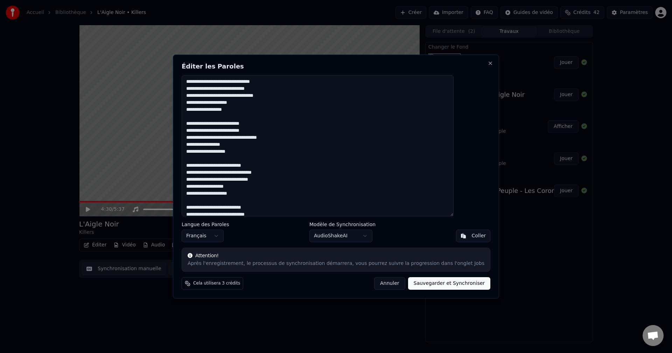
drag, startPoint x: 205, startPoint y: 82, endPoint x: 280, endPoint y: 88, distance: 75.1
click at [280, 88] on textarea "**********" at bounding box center [318, 145] width 272 height 141
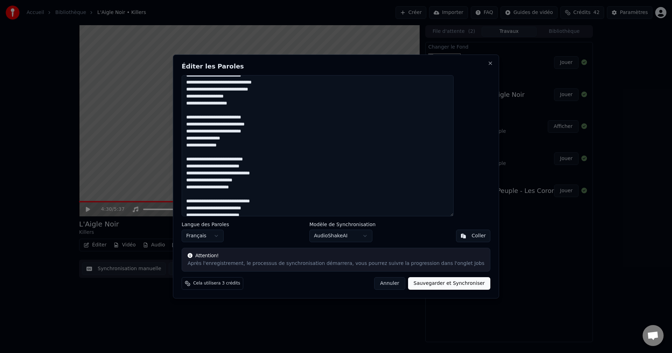
scroll to position [130, 0]
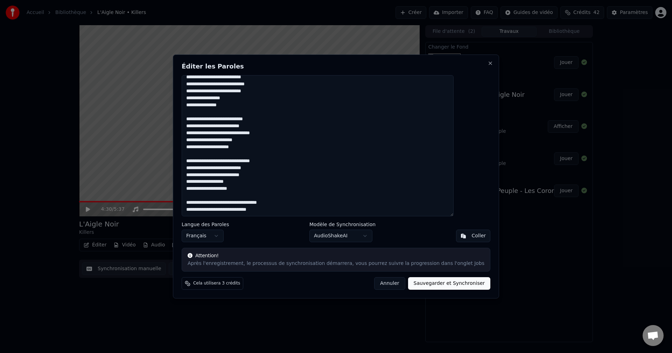
click at [297, 212] on textarea "**********" at bounding box center [318, 145] width 272 height 141
paste textarea "**********"
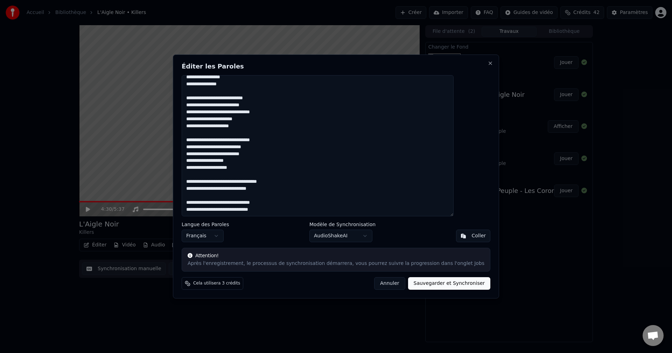
paste textarea "**********"
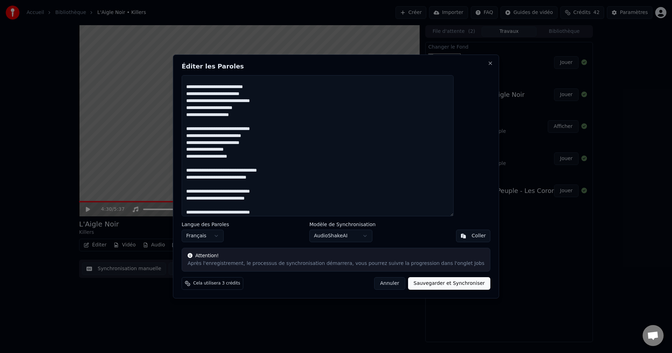
scroll to position [170, 0]
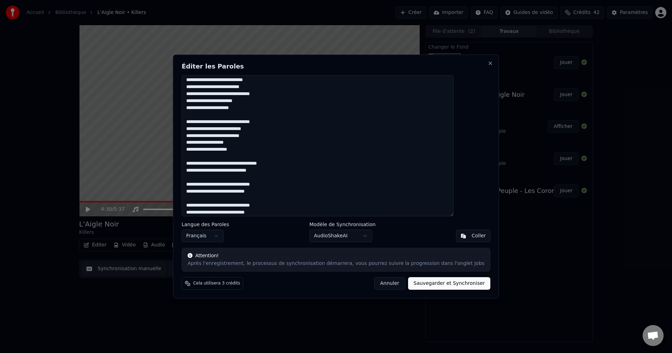
drag, startPoint x: 263, startPoint y: 206, endPoint x: 243, endPoint y: 208, distance: 20.0
click at [243, 208] on textarea at bounding box center [318, 145] width 272 height 141
click at [254, 206] on textarea at bounding box center [318, 145] width 272 height 141
click at [251, 207] on textarea at bounding box center [318, 145] width 272 height 141
click at [245, 206] on textarea at bounding box center [318, 145] width 272 height 141
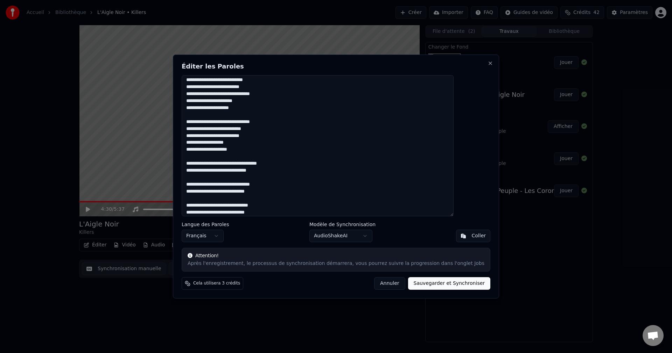
click at [280, 214] on textarea at bounding box center [318, 145] width 272 height 141
drag, startPoint x: 278, startPoint y: 212, endPoint x: 205, endPoint y: 211, distance: 73.1
click at [205, 211] on textarea at bounding box center [318, 145] width 272 height 141
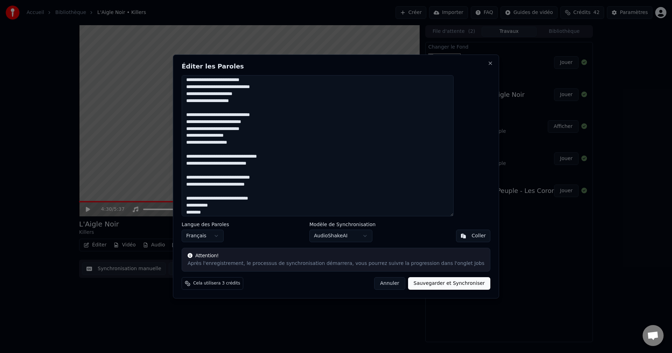
scroll to position [184, 0]
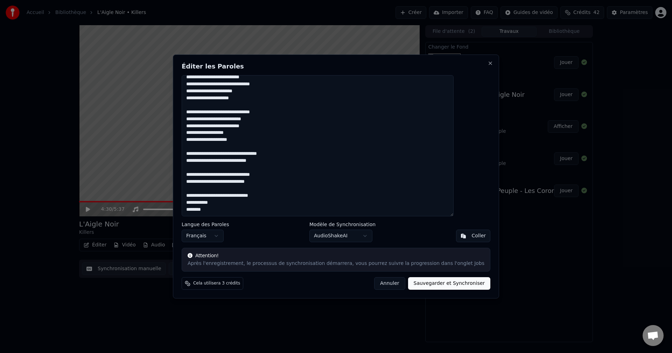
drag, startPoint x: 206, startPoint y: 171, endPoint x: 276, endPoint y: 179, distance: 71.0
click at [276, 179] on textarea at bounding box center [318, 145] width 272 height 141
click at [227, 208] on textarea at bounding box center [318, 145] width 272 height 141
paste textarea "**********"
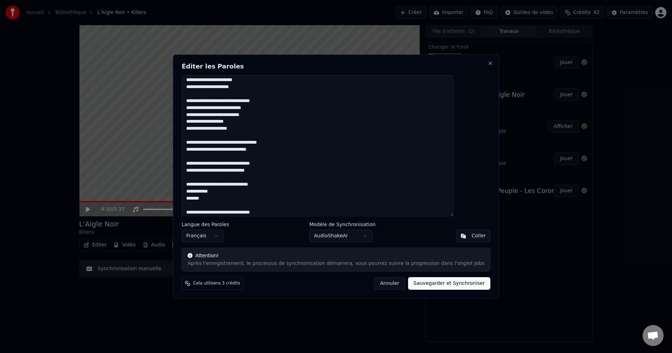
scroll to position [198, 0]
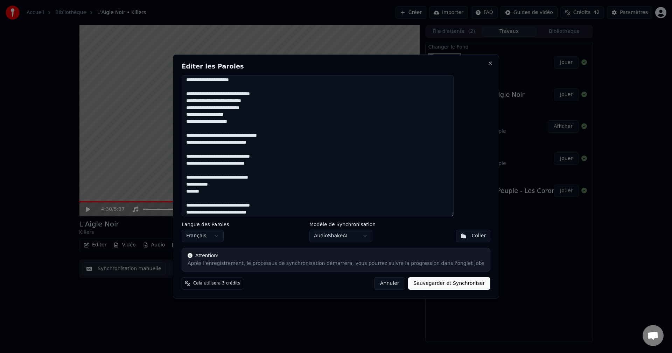
drag, startPoint x: 205, startPoint y: 177, endPoint x: 228, endPoint y: 192, distance: 27.6
click at [228, 192] on textarea at bounding box center [318, 145] width 272 height 141
click at [292, 212] on textarea at bounding box center [318, 145] width 272 height 141
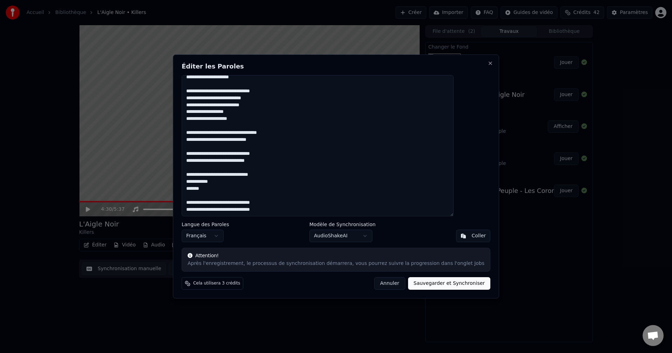
paste textarea "**********"
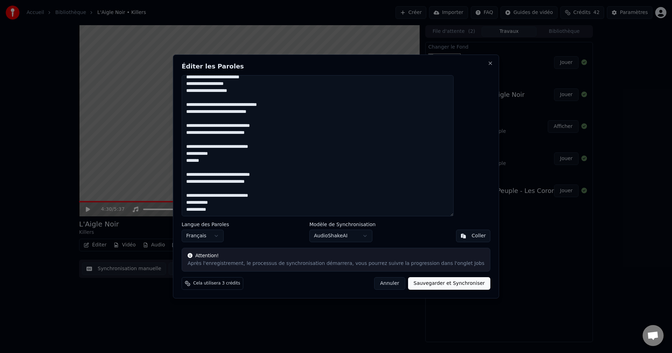
scroll to position [240, 0]
drag, startPoint x: 205, startPoint y: 116, endPoint x: 280, endPoint y: 123, distance: 75.5
click at [280, 123] on textarea at bounding box center [318, 145] width 272 height 141
click at [206, 211] on textarea at bounding box center [318, 145] width 272 height 141
paste textarea "**********"
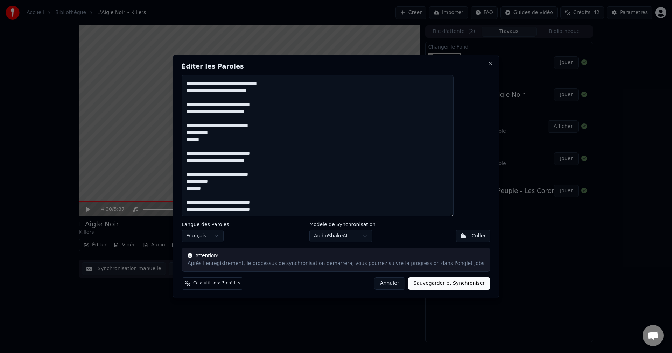
scroll to position [261, 0]
drag, startPoint x: 206, startPoint y: 162, endPoint x: 233, endPoint y: 179, distance: 31.6
click at [233, 179] on textarea at bounding box center [318, 145] width 272 height 141
drag, startPoint x: 205, startPoint y: 164, endPoint x: 230, endPoint y: 182, distance: 31.4
click at [230, 182] on textarea at bounding box center [318, 145] width 272 height 141
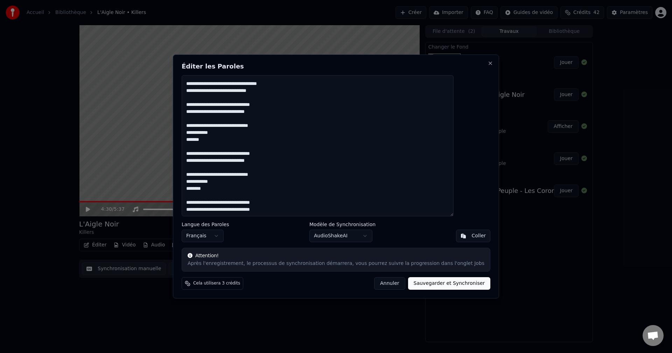
click at [208, 211] on textarea at bounding box center [318, 145] width 272 height 141
paste textarea "**********"
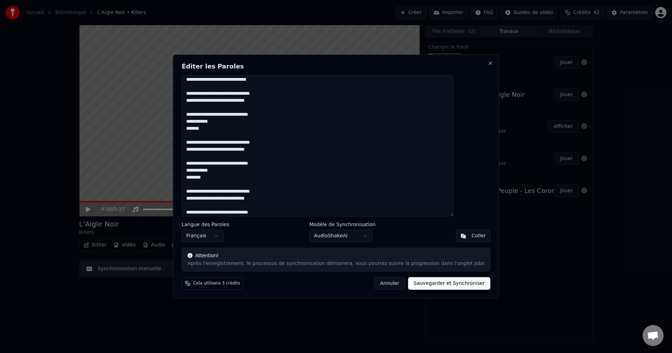
scroll to position [282, 0]
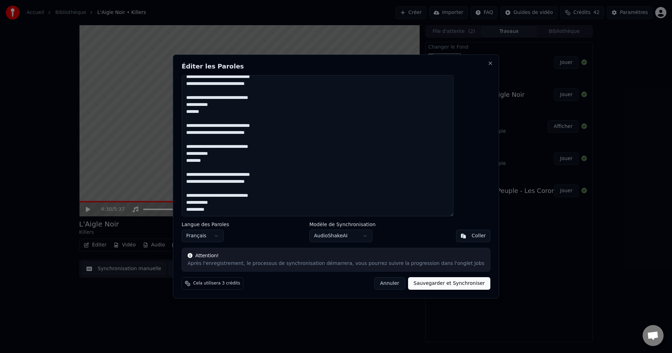
click at [417, 284] on button "Sauvegarder et Synchroniser" at bounding box center [449, 283] width 83 height 13
type textarea "**********"
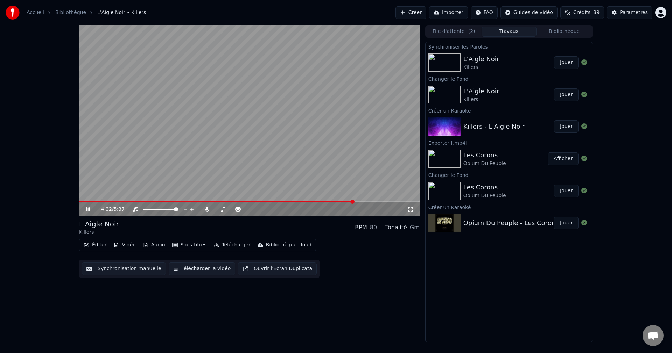
click at [87, 209] on icon at bounding box center [87, 209] width 3 height 4
click at [96, 247] on button "Éditer" at bounding box center [95, 245] width 28 height 10
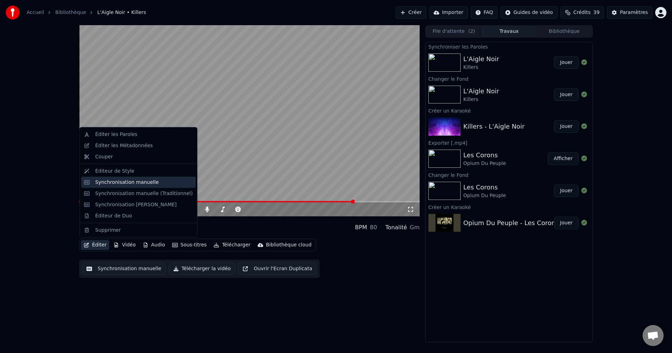
click at [128, 185] on div "Synchronisation manuelle" at bounding box center [127, 182] width 64 height 7
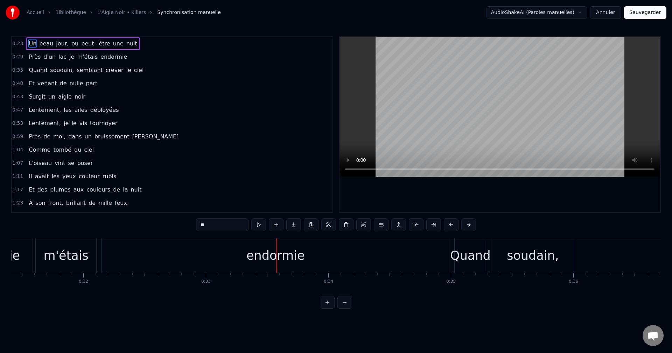
scroll to position [0, 3799]
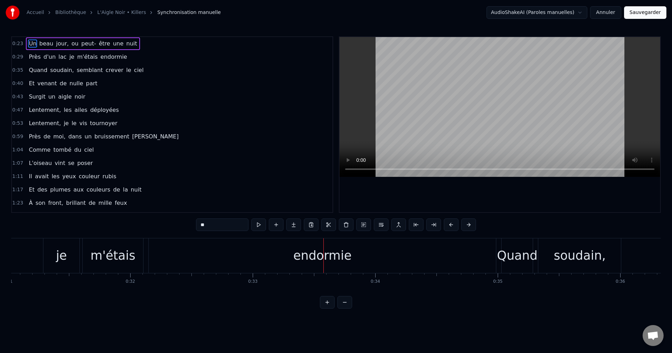
click at [298, 246] on div "endormie" at bounding box center [322, 256] width 347 height 35
type input "********"
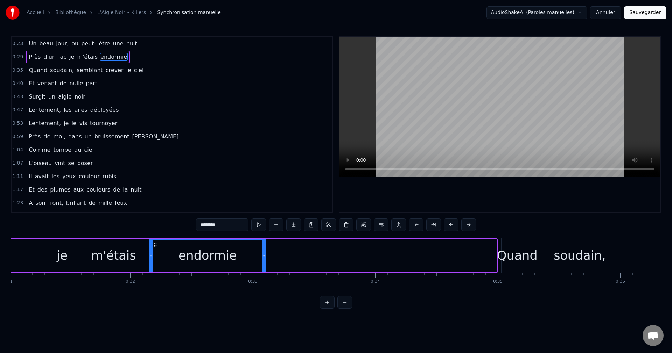
drag, startPoint x: 494, startPoint y: 256, endPoint x: 262, endPoint y: 274, distance: 233.0
click at [262, 274] on div "Un beau jour, ou peut- être une nuit Près d'un lac je m'étais endormie Quand so…" at bounding box center [335, 264] width 649 height 52
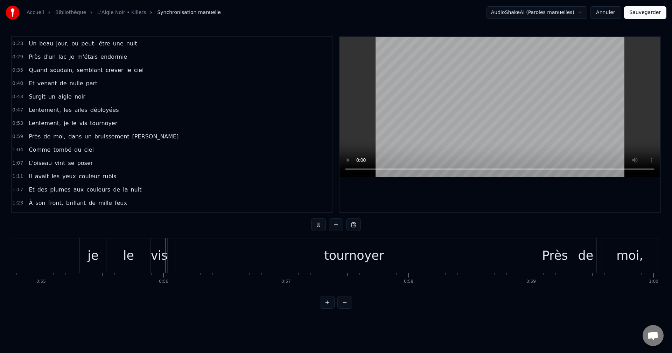
scroll to position [0, 6738]
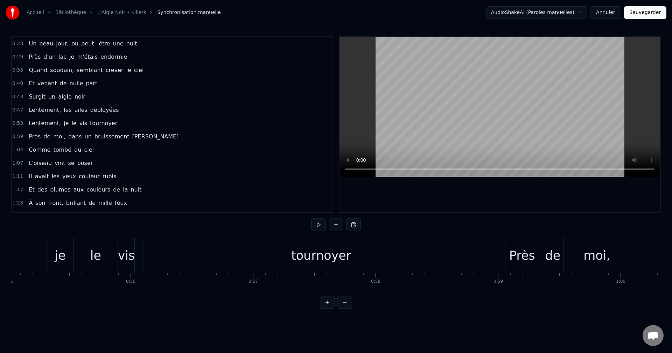
click at [282, 263] on div "tournoyer" at bounding box center [320, 256] width 357 height 35
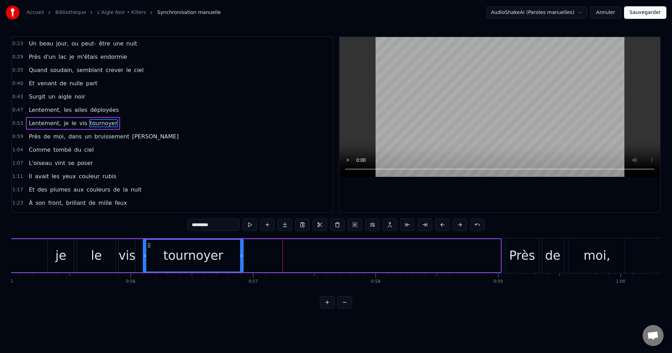
drag, startPoint x: 497, startPoint y: 256, endPoint x: 240, endPoint y: 274, distance: 257.7
click at [240, 274] on div "Un beau jour, ou peut- être une nuit Près d'un lac je m'étais endormie Quand so…" at bounding box center [335, 264] width 649 height 52
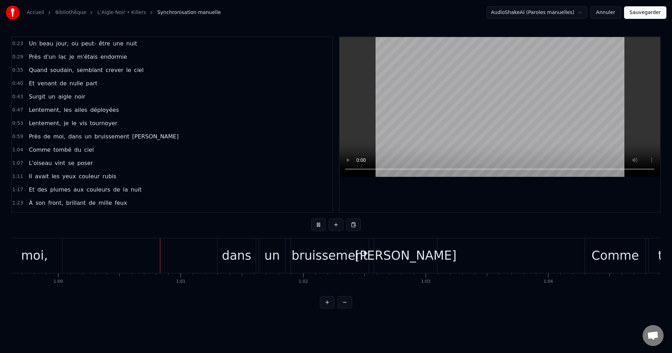
scroll to position [0, 7344]
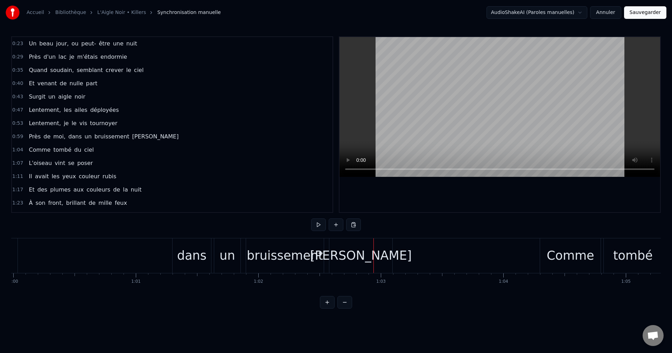
click at [234, 258] on div "un" at bounding box center [227, 256] width 26 height 35
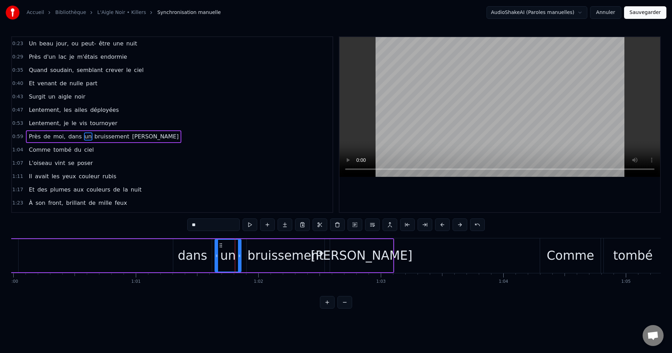
scroll to position [12, 0]
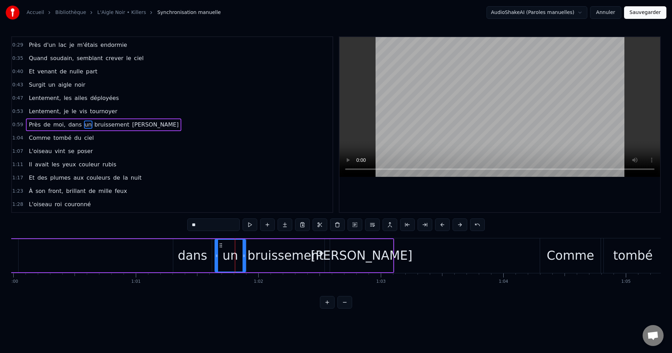
drag, startPoint x: 239, startPoint y: 256, endPoint x: 244, endPoint y: 257, distance: 4.7
click at [244, 257] on icon at bounding box center [243, 256] width 3 height 6
click at [123, 264] on div "Près de moi, dans un bruissement [PERSON_NAME]" at bounding box center [146, 256] width 496 height 35
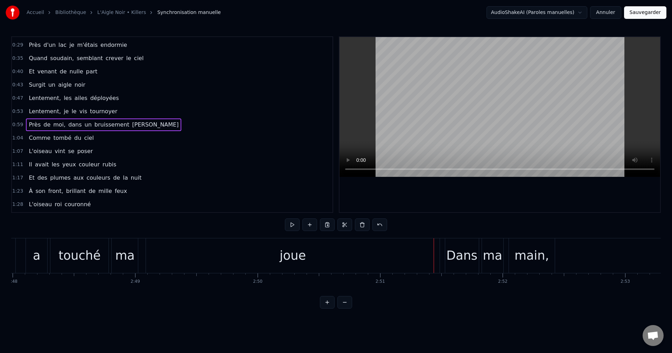
scroll to position [0, 20535]
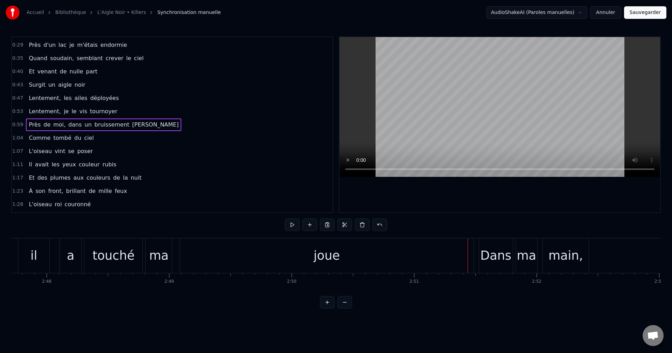
click at [322, 262] on div "joue" at bounding box center [326, 256] width 26 height 19
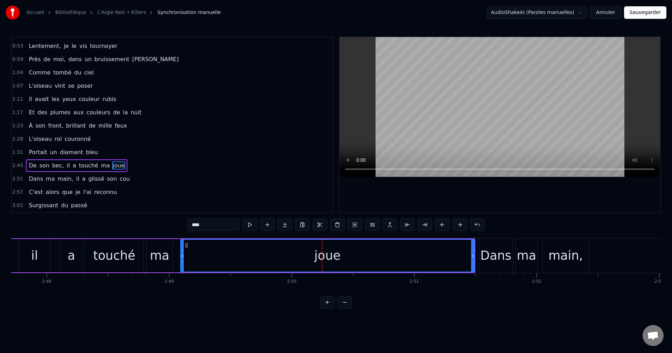
scroll to position [118, 0]
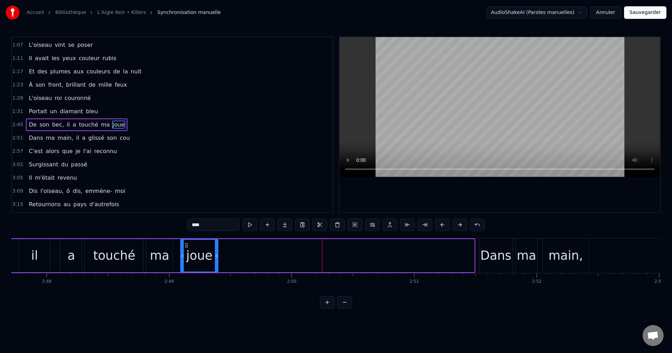
drag, startPoint x: 472, startPoint y: 257, endPoint x: 216, endPoint y: 284, distance: 257.5
click at [216, 284] on div "Un beau jour, ou peut- être une nuit Près d'un lac je m'étais endormie Quand so…" at bounding box center [335, 264] width 649 height 52
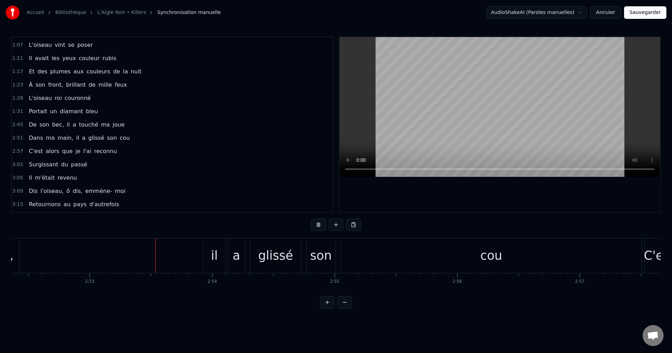
scroll to position [0, 21138]
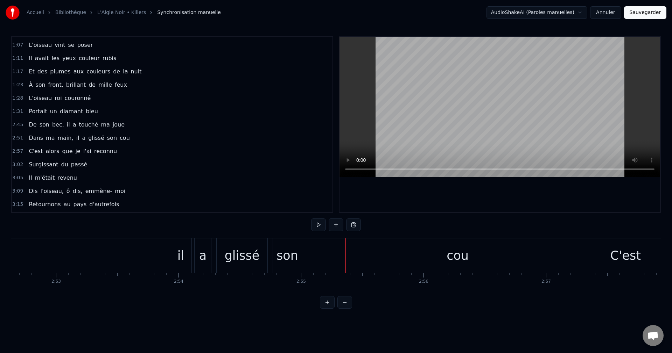
click at [434, 266] on div "cou" at bounding box center [457, 256] width 301 height 35
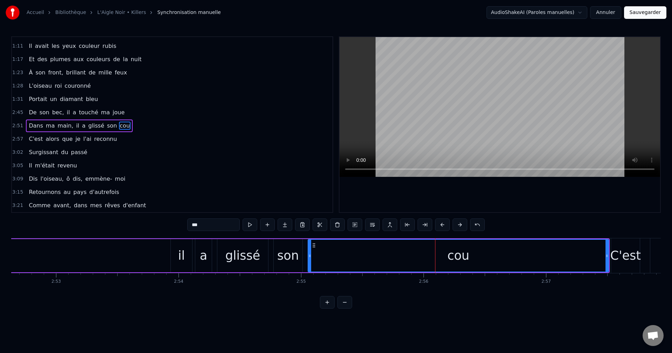
scroll to position [132, 0]
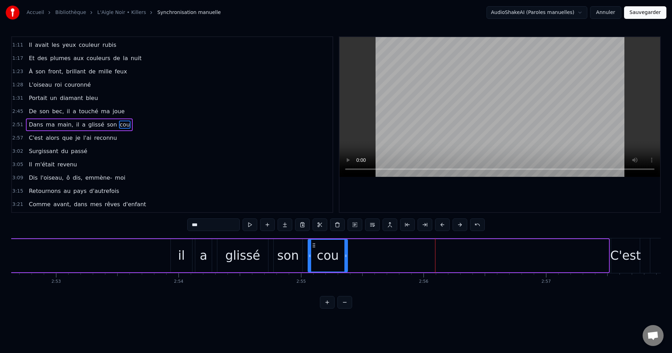
drag, startPoint x: 606, startPoint y: 257, endPoint x: 345, endPoint y: 264, distance: 261.1
click at [345, 264] on div at bounding box center [345, 256] width 3 height 32
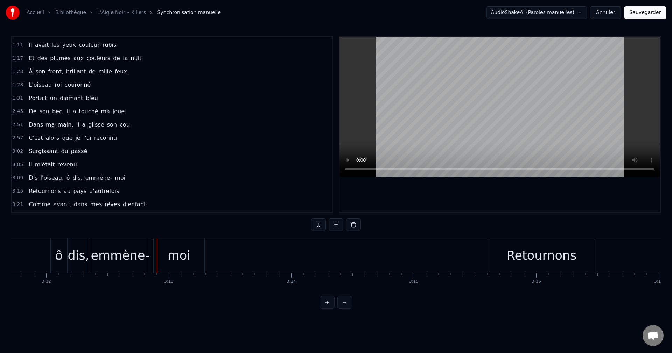
scroll to position [0, 23508]
click at [470, 255] on div "Retournons" at bounding box center [507, 256] width 105 height 35
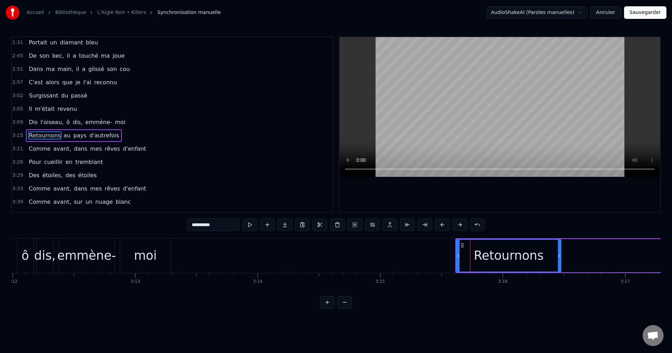
scroll to position [198, 0]
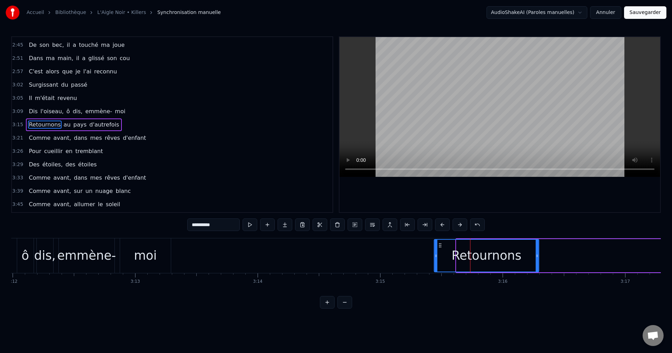
drag, startPoint x: 462, startPoint y: 243, endPoint x: 440, endPoint y: 246, distance: 22.5
click at [440, 246] on icon at bounding box center [440, 246] width 6 height 6
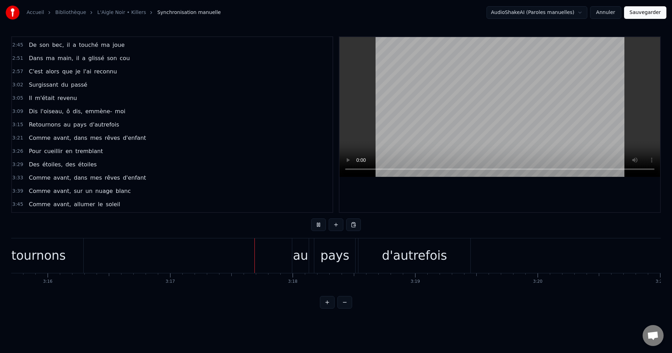
scroll to position [0, 24100]
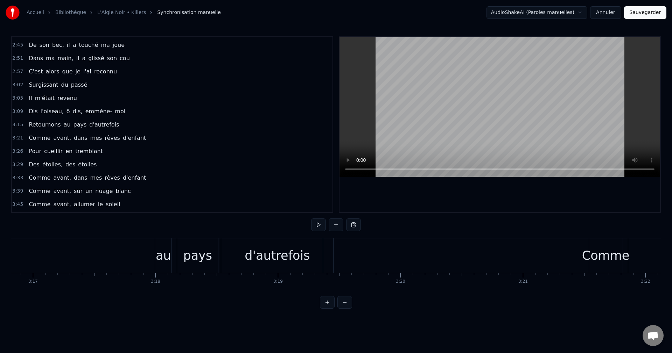
click at [164, 254] on div "au" at bounding box center [163, 256] width 15 height 19
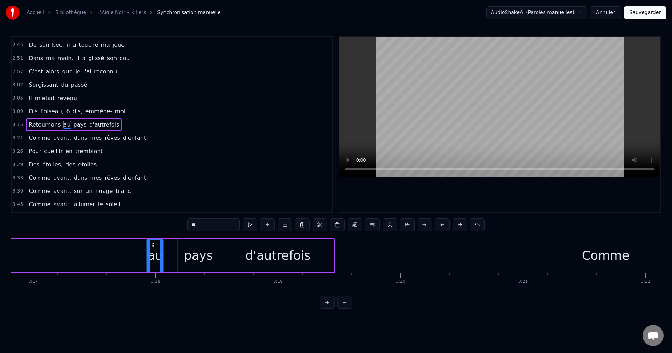
drag, startPoint x: 163, startPoint y: 243, endPoint x: 154, endPoint y: 244, distance: 8.8
click at [154, 244] on icon at bounding box center [153, 246] width 6 height 6
click at [197, 248] on div "pays" at bounding box center [198, 256] width 29 height 19
drag, startPoint x: 184, startPoint y: 245, endPoint x: 179, endPoint y: 246, distance: 5.3
click at [178, 246] on icon at bounding box center [179, 246] width 6 height 6
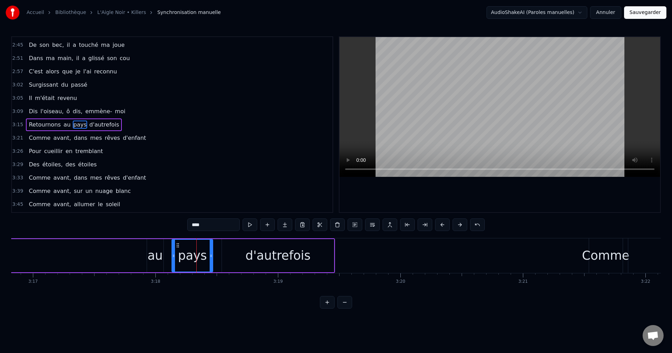
click at [245, 252] on div "d'autrefois" at bounding box center [278, 255] width 112 height 33
type input "**********"
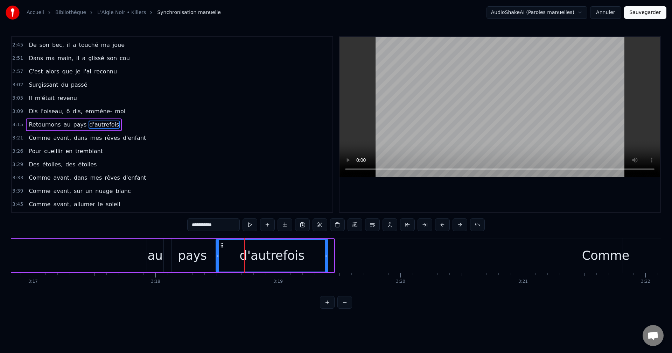
drag, startPoint x: 227, startPoint y: 244, endPoint x: 221, endPoint y: 245, distance: 6.0
click at [221, 245] on icon at bounding box center [222, 246] width 6 height 6
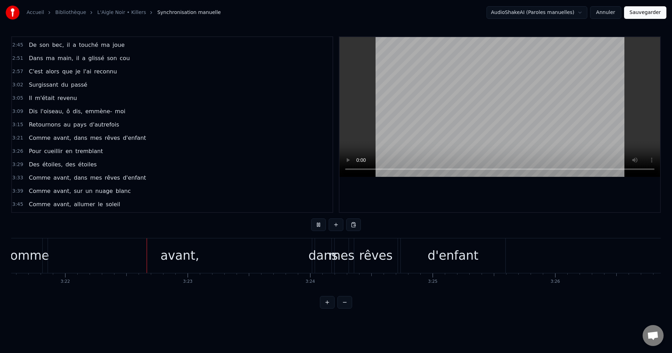
scroll to position [0, 24682]
click at [200, 252] on div "avant," at bounding box center [177, 256] width 264 height 35
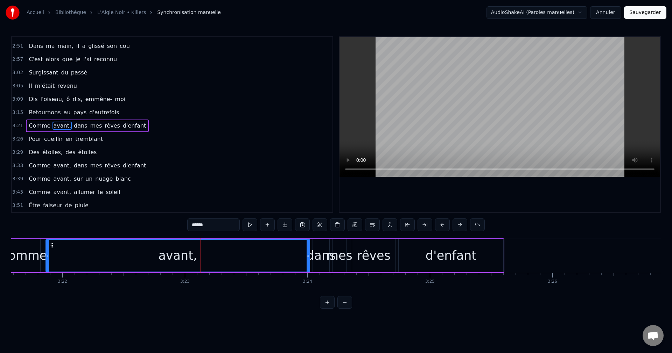
scroll to position [211, 0]
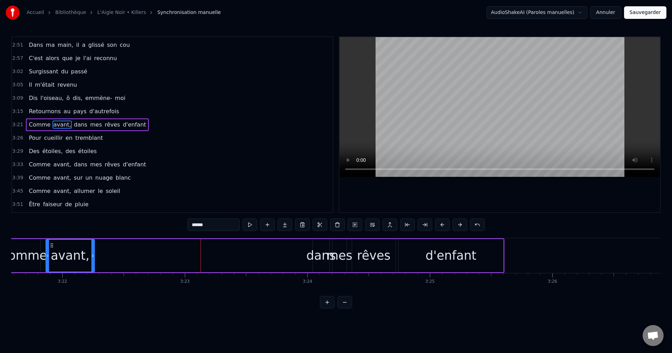
drag, startPoint x: 308, startPoint y: 257, endPoint x: 153, endPoint y: 274, distance: 155.1
click at [92, 275] on div "Un beau jour, ou peut- être une nuit Près d'un lac je m'étais endormie Quand so…" at bounding box center [335, 264] width 649 height 52
click at [231, 263] on div "Comme avant, dans mes rêves d'enfant" at bounding box center [255, 256] width 499 height 35
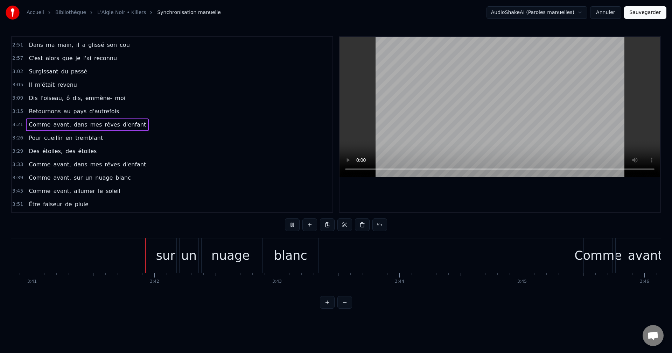
scroll to position [0, 27042]
click at [162, 255] on div "sur" at bounding box center [163, 256] width 19 height 19
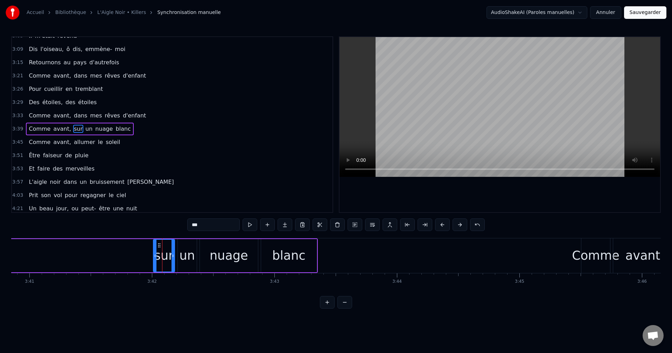
scroll to position [264, 0]
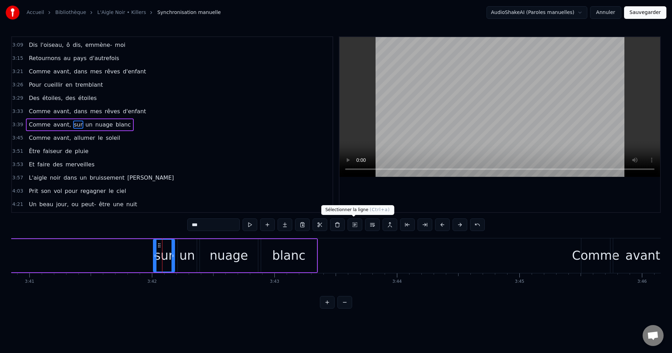
click at [350, 224] on button at bounding box center [354, 225] width 15 height 13
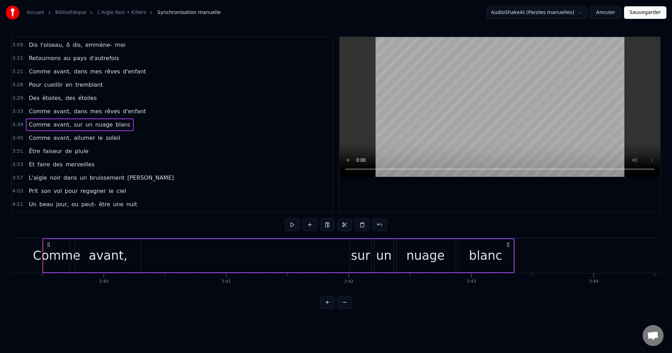
scroll to position [0, 26841]
click at [361, 255] on div "sur" at bounding box center [364, 256] width 19 height 19
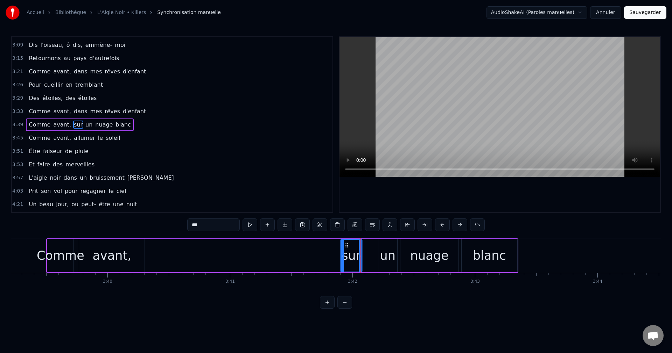
drag, startPoint x: 360, startPoint y: 244, endPoint x: 347, endPoint y: 245, distance: 13.0
click at [347, 245] on icon at bounding box center [347, 246] width 6 height 6
click at [390, 254] on div "un" at bounding box center [387, 256] width 15 height 19
drag, startPoint x: 384, startPoint y: 245, endPoint x: 370, endPoint y: 246, distance: 13.7
click at [370, 246] on icon at bounding box center [370, 246] width 6 height 6
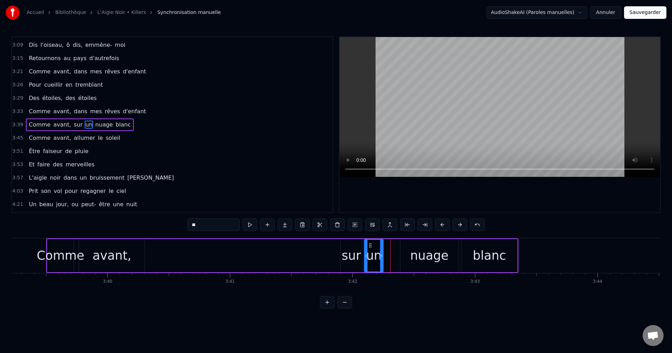
click at [413, 255] on div "nuage" at bounding box center [429, 256] width 38 height 19
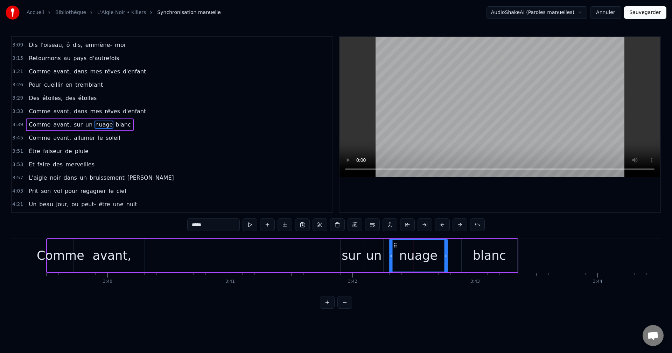
drag, startPoint x: 406, startPoint y: 246, endPoint x: 395, endPoint y: 249, distance: 11.5
click at [395, 249] on div "nuage" at bounding box center [417, 256] width 57 height 32
click at [477, 256] on div "blanc" at bounding box center [489, 256] width 33 height 19
type input "*****"
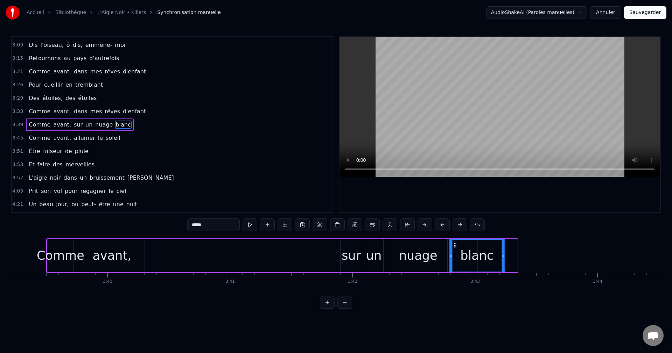
drag, startPoint x: 467, startPoint y: 245, endPoint x: 455, endPoint y: 249, distance: 13.1
click at [455, 248] on div "blanc" at bounding box center [476, 256] width 55 height 32
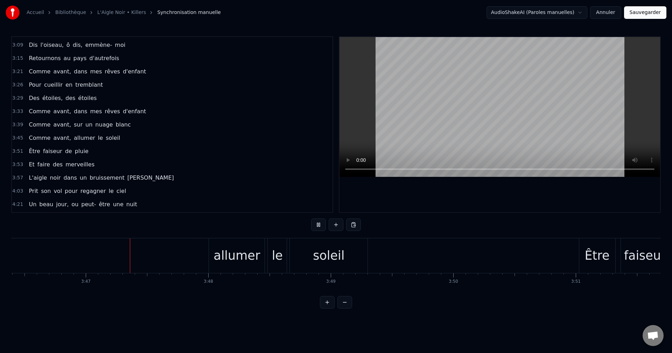
scroll to position [0, 27723]
click at [229, 263] on div "allumer" at bounding box center [234, 256] width 47 height 19
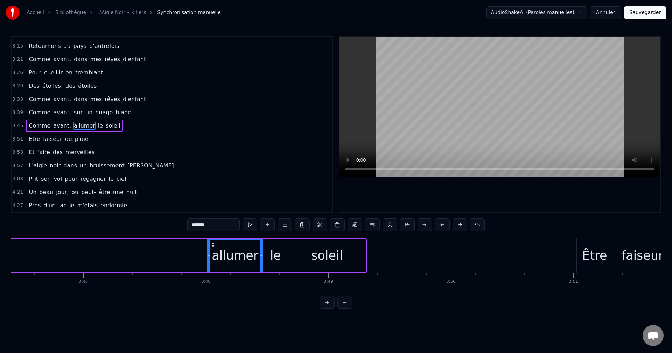
scroll to position [278, 0]
drag, startPoint x: 214, startPoint y: 243, endPoint x: 195, endPoint y: 247, distance: 18.9
click at [195, 247] on icon at bounding box center [195, 246] width 6 height 6
click at [274, 254] on div "le" at bounding box center [275, 256] width 11 height 19
drag, startPoint x: 272, startPoint y: 246, endPoint x: 254, endPoint y: 250, distance: 18.7
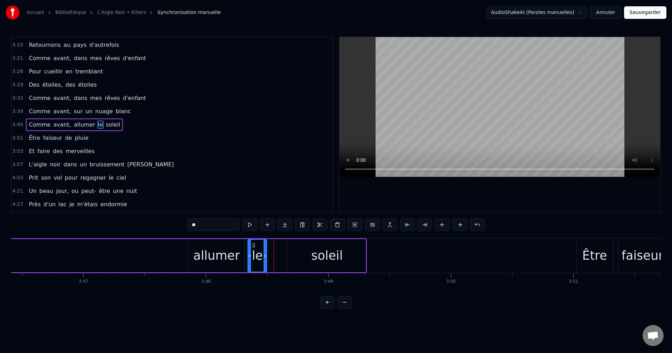
click at [254, 250] on div "le" at bounding box center [257, 256] width 18 height 32
click at [315, 258] on div "soleil" at bounding box center [326, 256] width 31 height 19
type input "******"
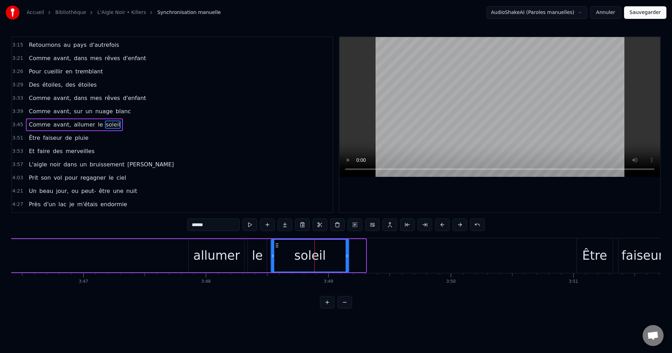
drag, startPoint x: 294, startPoint y: 245, endPoint x: 276, endPoint y: 253, distance: 18.9
click at [276, 253] on div "soleil" at bounding box center [309, 256] width 77 height 32
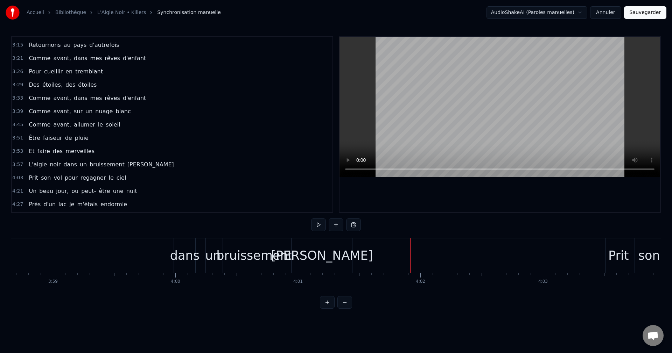
scroll to position [0, 29211]
click at [227, 256] on div "un" at bounding box center [223, 256] width 15 height 19
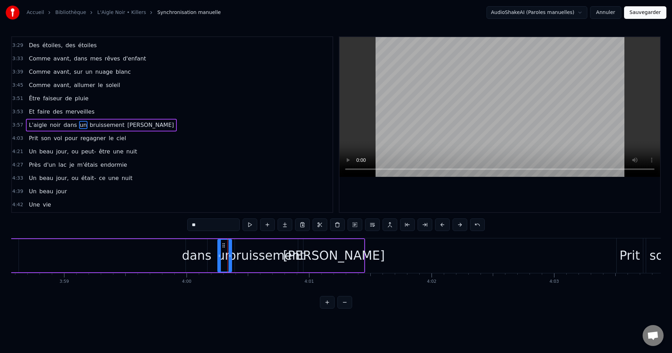
scroll to position [318, 0]
click at [196, 258] on div "dans" at bounding box center [196, 256] width 29 height 19
drag, startPoint x: 206, startPoint y: 256, endPoint x: 211, endPoint y: 257, distance: 4.9
click at [211, 257] on icon at bounding box center [210, 256] width 3 height 6
click at [223, 256] on div "un" at bounding box center [224, 256] width 15 height 19
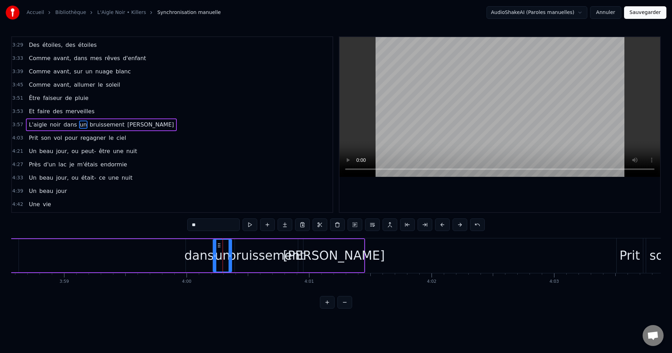
drag, startPoint x: 220, startPoint y: 256, endPoint x: 215, endPoint y: 257, distance: 4.7
click at [215, 257] on icon at bounding box center [214, 256] width 3 height 6
click at [247, 261] on div "bruissement" at bounding box center [266, 256] width 76 height 19
type input "**********"
click at [241, 247] on icon at bounding box center [240, 246] width 6 height 6
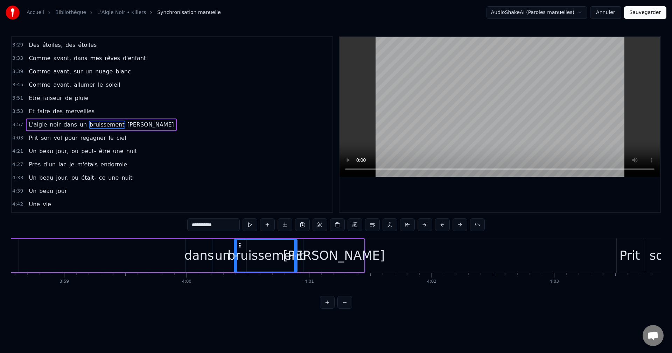
click at [133, 268] on div "L'aigle noir dans un bruissement [PERSON_NAME]" at bounding box center [125, 256] width 479 height 35
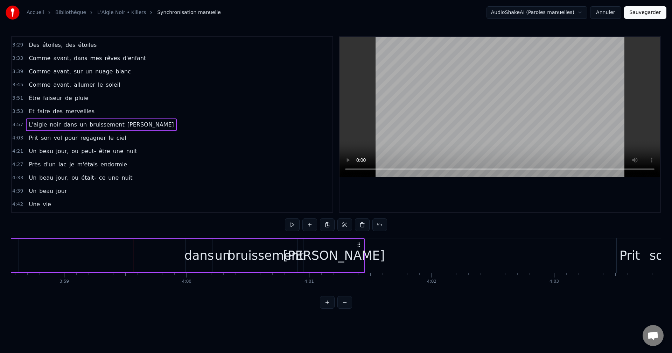
click at [243, 253] on div "bruissement" at bounding box center [265, 256] width 76 height 19
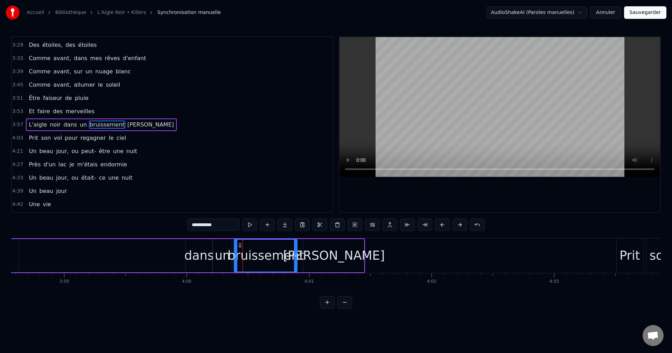
click at [64, 263] on div "L'aigle noir dans un bruissement [PERSON_NAME]" at bounding box center [125, 256] width 479 height 35
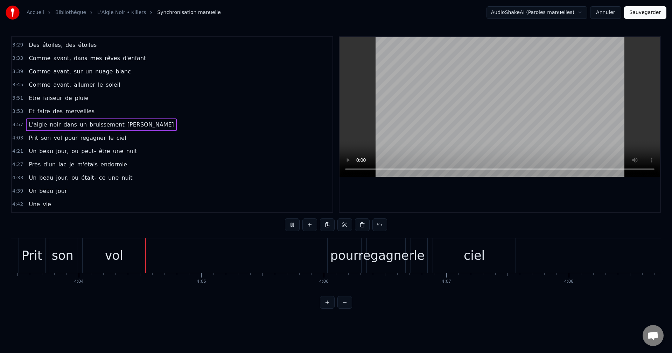
scroll to position [0, 29809]
click at [344, 260] on div "pour" at bounding box center [344, 256] width 28 height 19
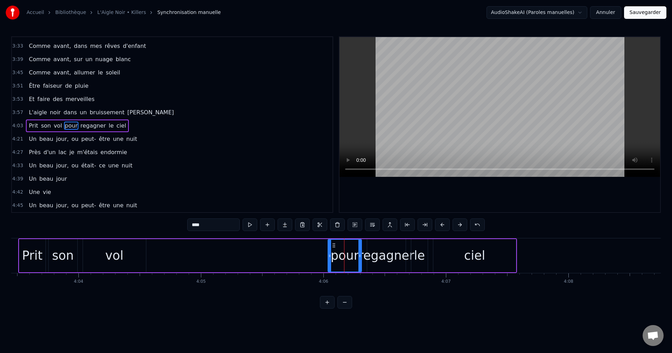
scroll to position [331, 0]
drag, startPoint x: 334, startPoint y: 244, endPoint x: 323, endPoint y: 245, distance: 11.2
click at [323, 245] on icon at bounding box center [323, 246] width 6 height 6
click at [376, 249] on div "regagner" at bounding box center [386, 256] width 56 height 19
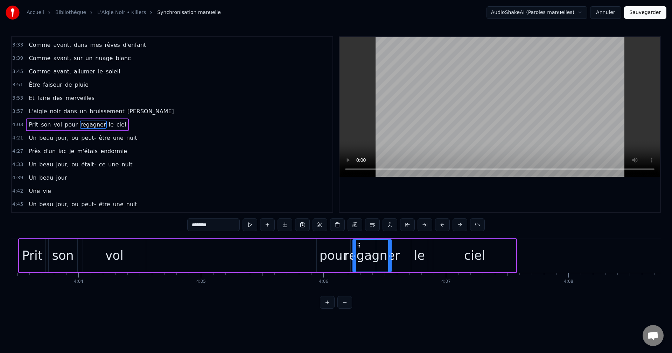
drag, startPoint x: 371, startPoint y: 243, endPoint x: 364, endPoint y: 248, distance: 8.7
click at [356, 245] on icon at bounding box center [359, 246] width 6 height 6
click at [418, 251] on div "le" at bounding box center [419, 256] width 11 height 19
drag, startPoint x: 417, startPoint y: 244, endPoint x: 406, endPoint y: 248, distance: 11.6
click at [406, 248] on icon at bounding box center [407, 246] width 6 height 6
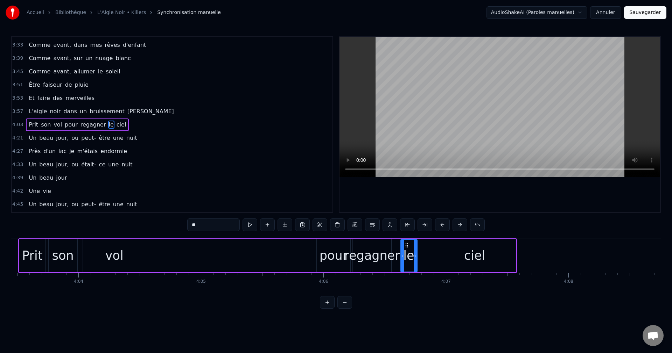
click at [455, 254] on div "ciel" at bounding box center [474, 255] width 83 height 33
type input "****"
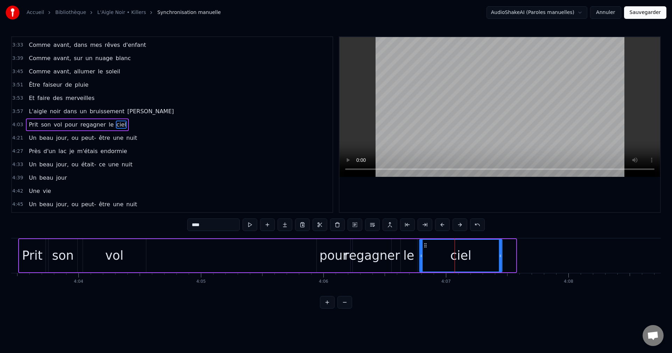
drag, startPoint x: 439, startPoint y: 244, endPoint x: 424, endPoint y: 248, distance: 15.0
click at [424, 248] on icon at bounding box center [426, 246] width 6 height 6
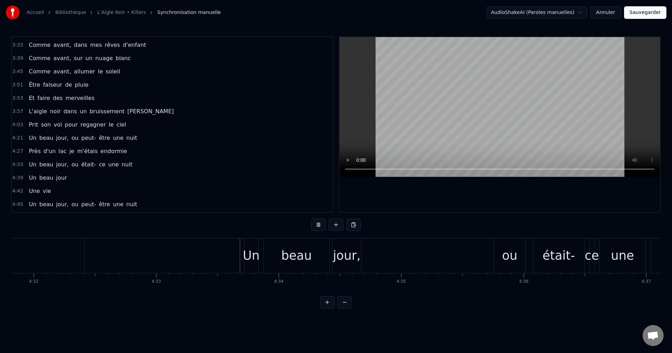
scroll to position [0, 33419]
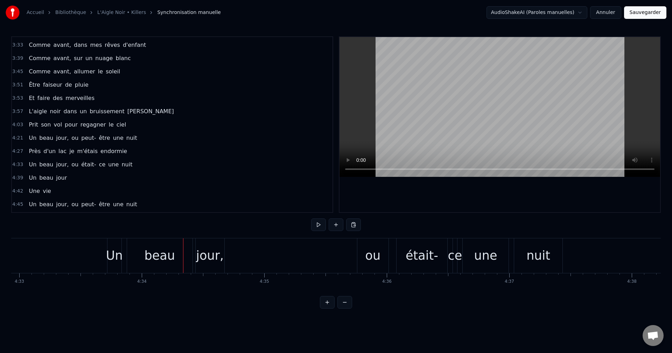
click at [109, 258] on div "Un" at bounding box center [114, 256] width 17 height 19
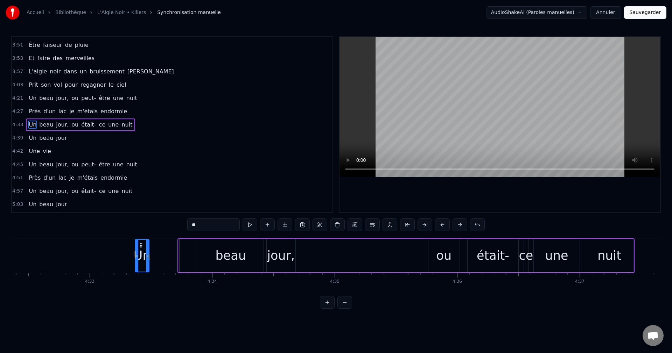
scroll to position [0, 33347]
drag, startPoint x: 114, startPoint y: 243, endPoint x: 155, endPoint y: 254, distance: 42.3
click at [155, 254] on div "Un" at bounding box center [155, 256] width 13 height 32
click at [216, 257] on div "beau" at bounding box center [232, 255] width 65 height 33
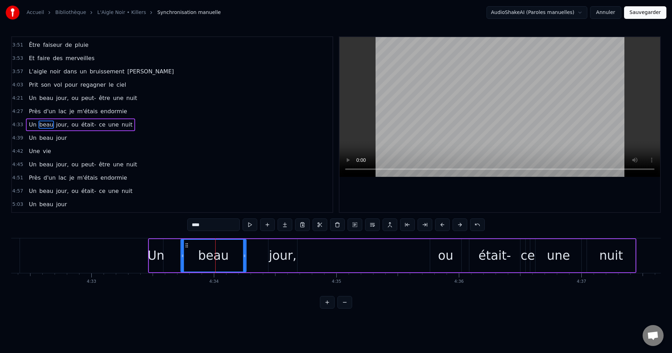
drag, startPoint x: 205, startPoint y: 244, endPoint x: 186, endPoint y: 253, distance: 20.7
click at [186, 253] on div "beau" at bounding box center [213, 256] width 65 height 32
click at [284, 261] on div "jour," at bounding box center [283, 256] width 28 height 19
type input "*****"
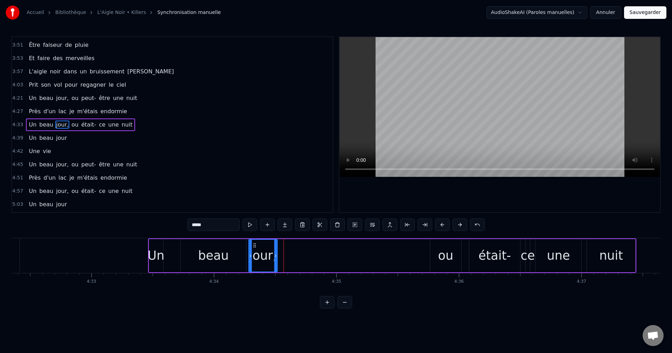
drag, startPoint x: 273, startPoint y: 245, endPoint x: 253, endPoint y: 252, distance: 21.3
click at [253, 252] on div "jour," at bounding box center [263, 256] width 28 height 32
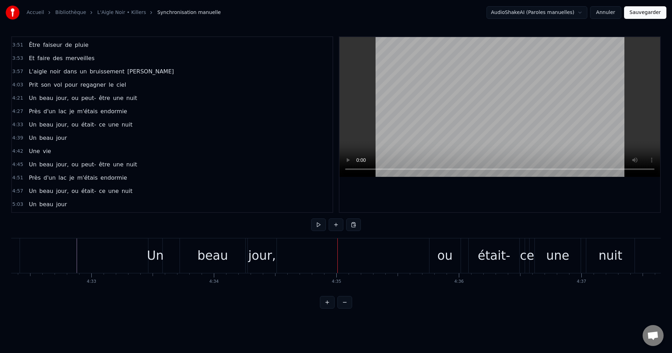
click at [201, 256] on div "beau" at bounding box center [212, 256] width 30 height 19
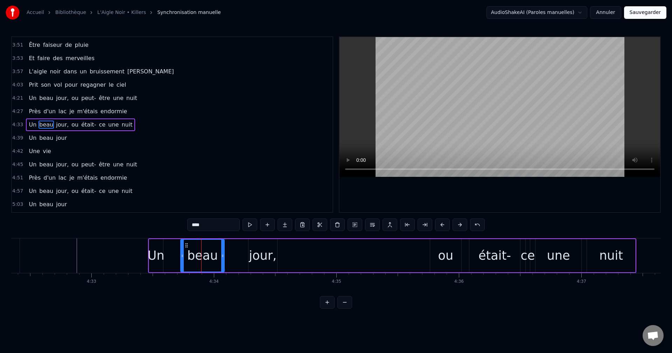
drag, startPoint x: 243, startPoint y: 257, endPoint x: 222, endPoint y: 261, distance: 22.0
click at [222, 261] on div at bounding box center [222, 256] width 3 height 32
click at [261, 257] on div "jour," at bounding box center [263, 256] width 28 height 19
type input "*****"
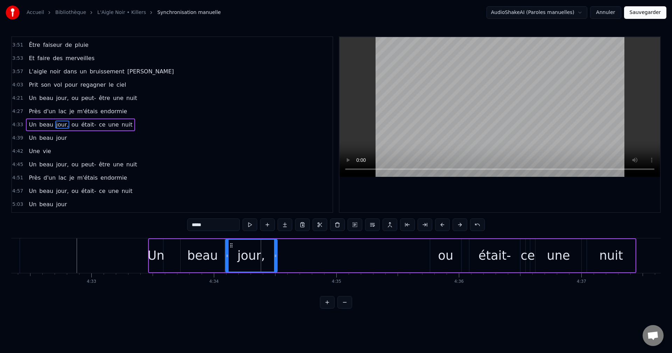
drag, startPoint x: 261, startPoint y: 257, endPoint x: 226, endPoint y: 260, distance: 35.1
click at [226, 260] on div at bounding box center [227, 256] width 3 height 32
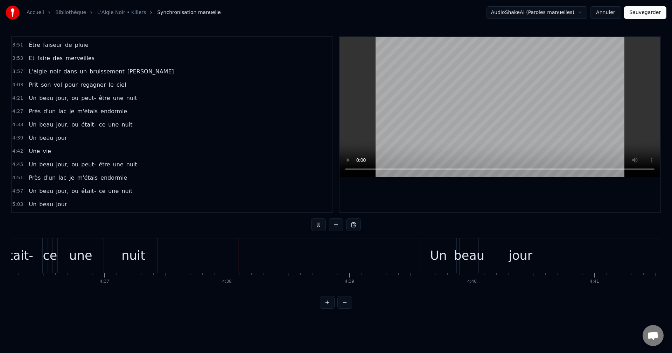
scroll to position [0, 33942]
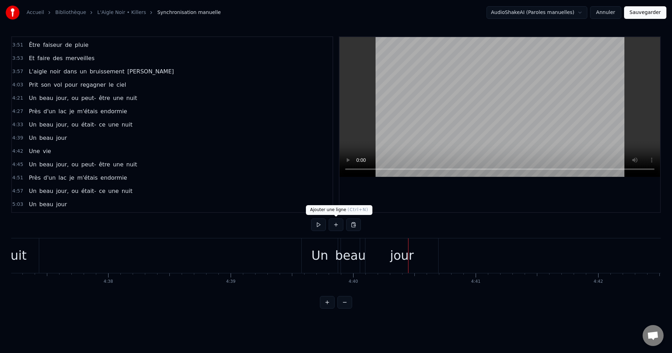
click at [324, 260] on div "Un" at bounding box center [319, 256] width 17 height 19
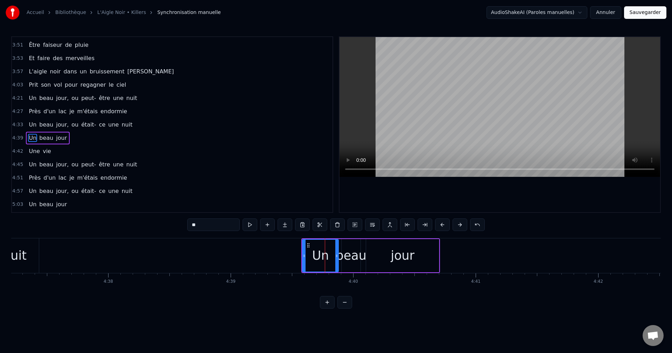
scroll to position [384, 0]
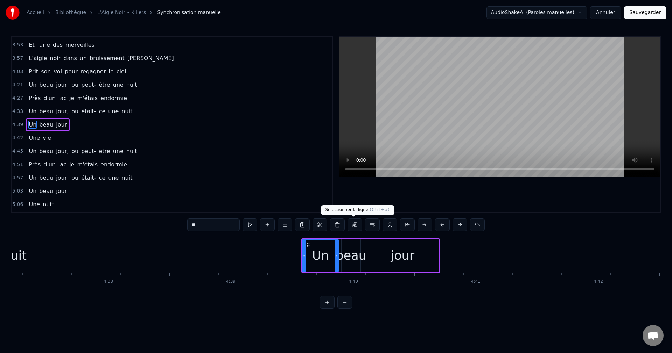
click at [353, 226] on button at bounding box center [354, 225] width 15 height 13
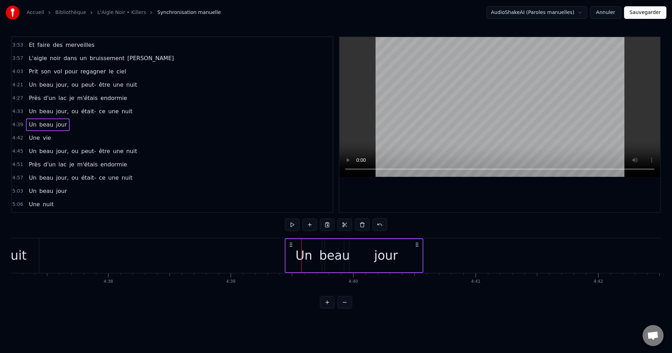
drag, startPoint x: 308, startPoint y: 242, endPoint x: 291, endPoint y: 249, distance: 17.9
click at [291, 249] on div "Un beau jour" at bounding box center [354, 256] width 139 height 35
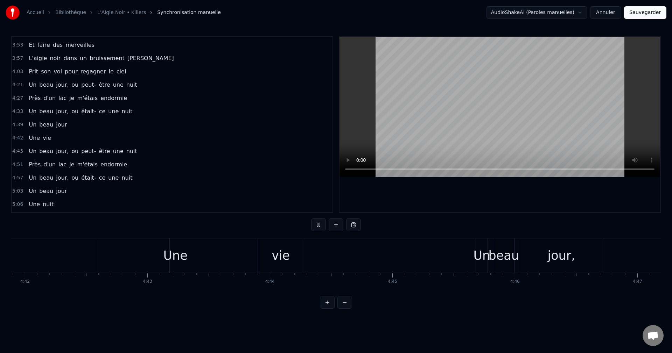
scroll to position [0, 34549]
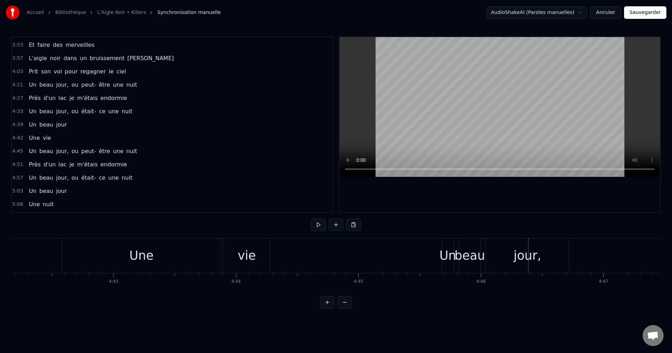
click at [446, 258] on div "Un" at bounding box center [447, 256] width 17 height 19
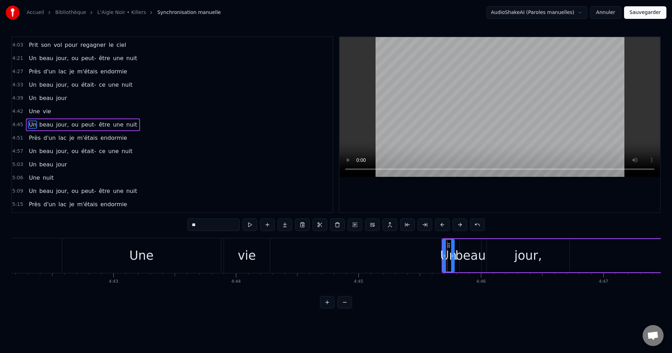
scroll to position [0, 34663]
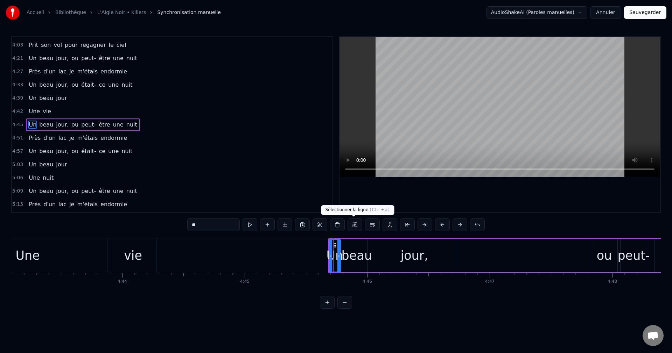
click at [355, 222] on button at bounding box center [354, 225] width 15 height 13
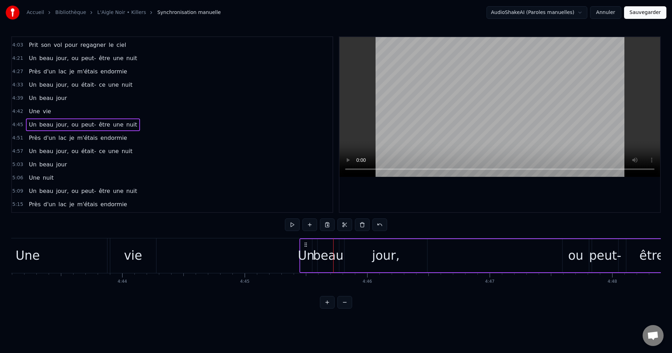
drag, startPoint x: 333, startPoint y: 244, endPoint x: 305, endPoint y: 251, distance: 29.1
click at [305, 251] on div "Un beau jour, ou peut- être une nuit" at bounding box center [528, 256] width 459 height 35
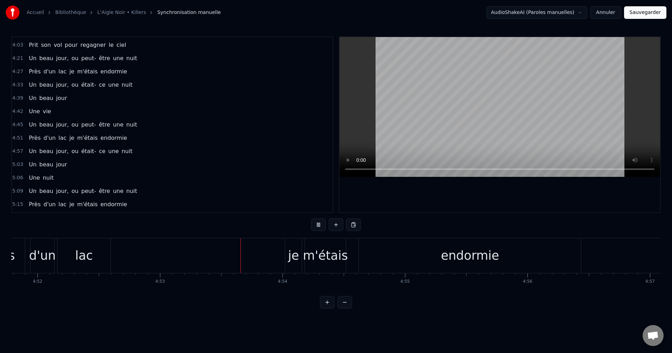
scroll to position [0, 35845]
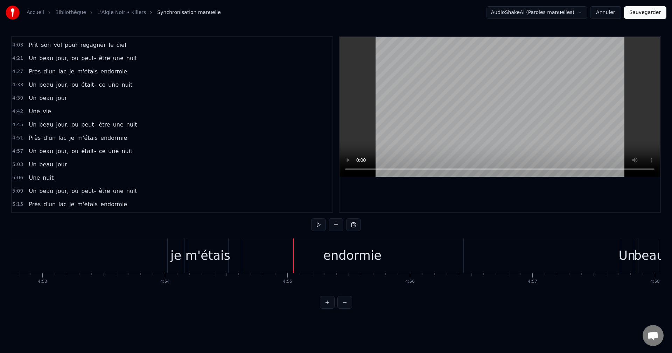
click at [204, 256] on div "m'étais" at bounding box center [207, 256] width 45 height 19
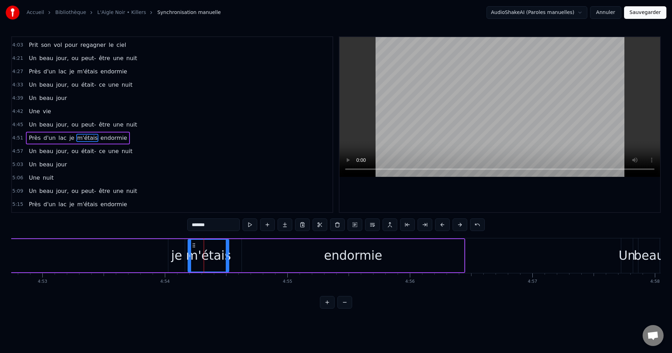
scroll to position [424, 0]
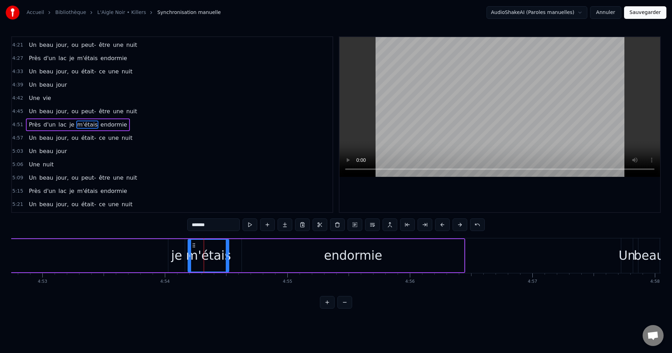
click at [179, 254] on div "je" at bounding box center [176, 256] width 11 height 19
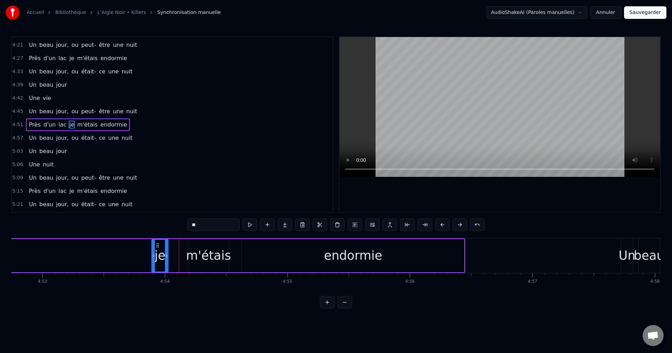
drag, startPoint x: 175, startPoint y: 246, endPoint x: 157, endPoint y: 248, distance: 18.1
click at [157, 248] on div "je" at bounding box center [160, 256] width 16 height 32
click at [209, 256] on div "m'étais" at bounding box center [208, 256] width 45 height 19
drag, startPoint x: 194, startPoint y: 245, endPoint x: 179, endPoint y: 250, distance: 16.2
click at [179, 250] on div "m'étais" at bounding box center [193, 256] width 40 height 32
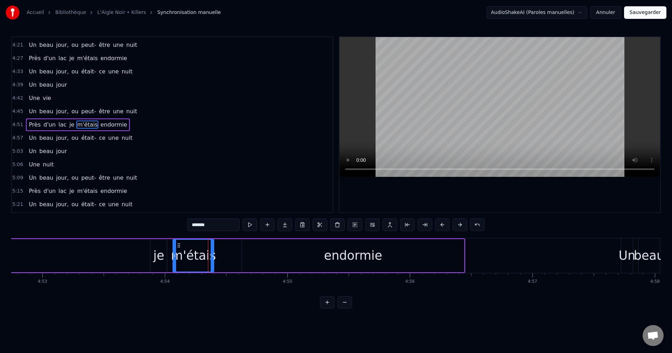
drag, startPoint x: 258, startPoint y: 253, endPoint x: 250, endPoint y: 250, distance: 8.7
click at [257, 252] on div "endormie" at bounding box center [353, 255] width 222 height 33
type input "********"
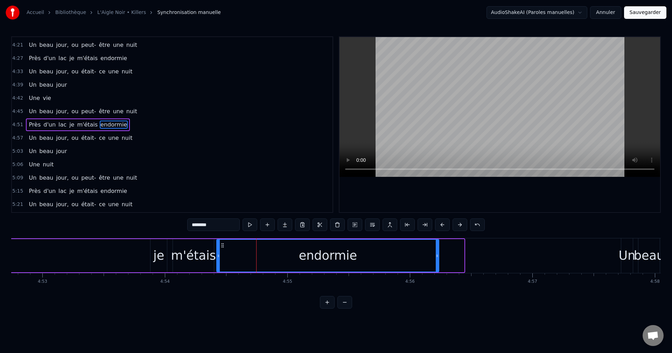
drag, startPoint x: 248, startPoint y: 244, endPoint x: 222, endPoint y: 253, distance: 27.1
click at [222, 253] on div "endormie" at bounding box center [327, 256] width 221 height 32
click at [117, 268] on div "Près d'un lac je m'étais endormie" at bounding box center [150, 256] width 579 height 35
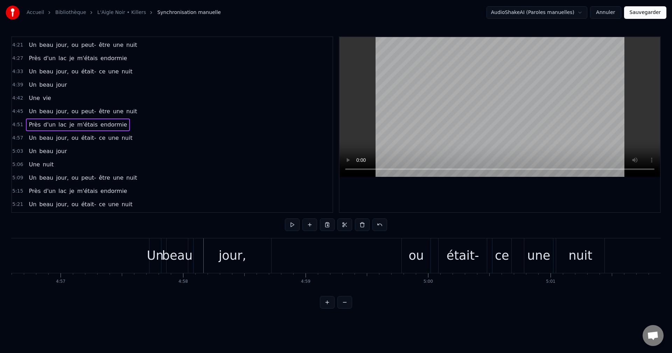
scroll to position [0, 36282]
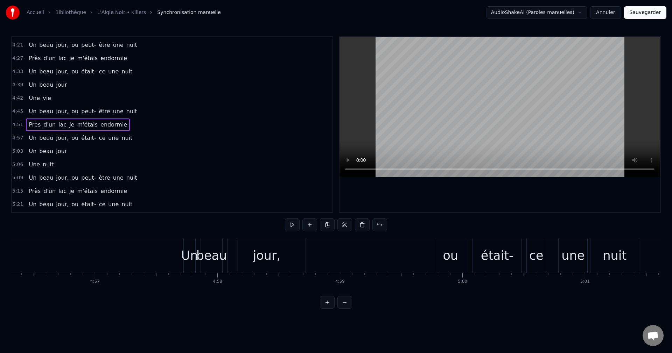
click at [189, 252] on div "Un" at bounding box center [189, 256] width 17 height 19
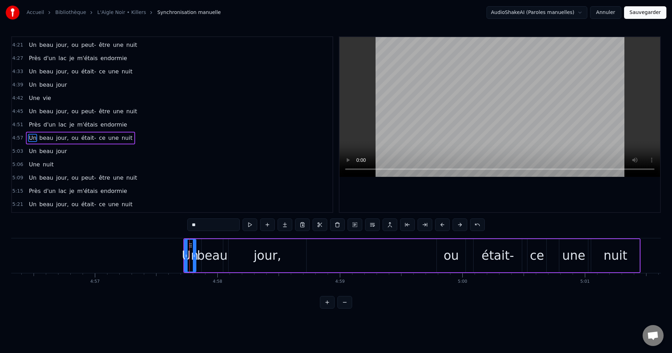
scroll to position [437, 0]
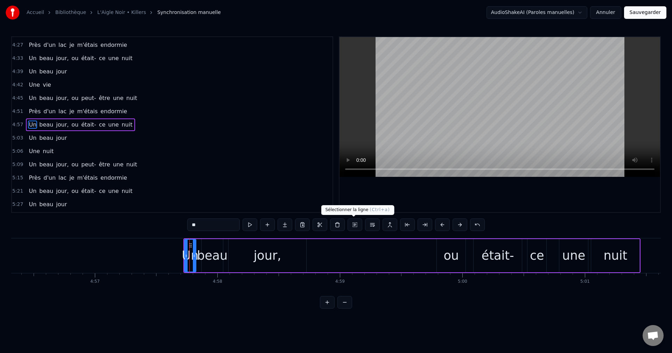
click at [354, 228] on button at bounding box center [354, 225] width 15 height 13
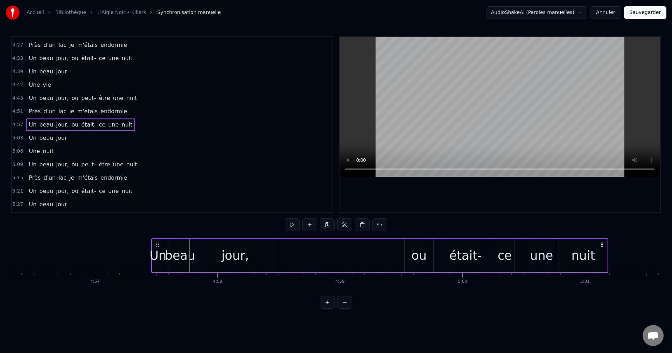
drag, startPoint x: 191, startPoint y: 244, endPoint x: 158, endPoint y: 251, distance: 32.9
click at [158, 251] on div "Un beau jour, ou était- ce une nuit" at bounding box center [379, 256] width 457 height 35
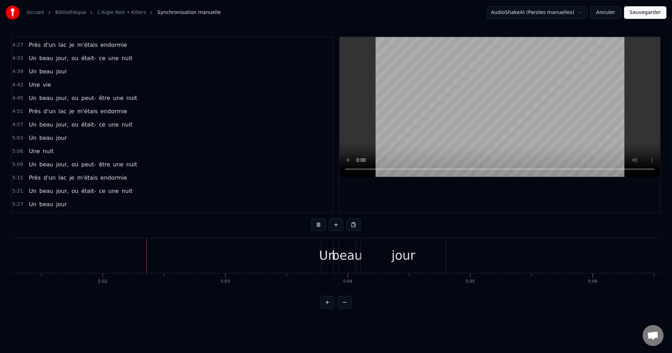
scroll to position [0, 36889]
click at [324, 258] on div "Un" at bounding box center [325, 256] width 17 height 19
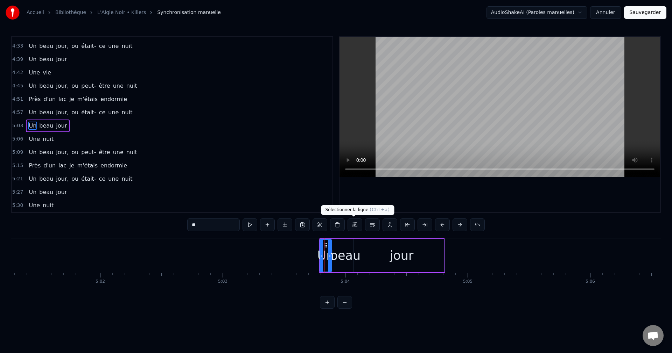
click at [354, 221] on button at bounding box center [354, 225] width 15 height 13
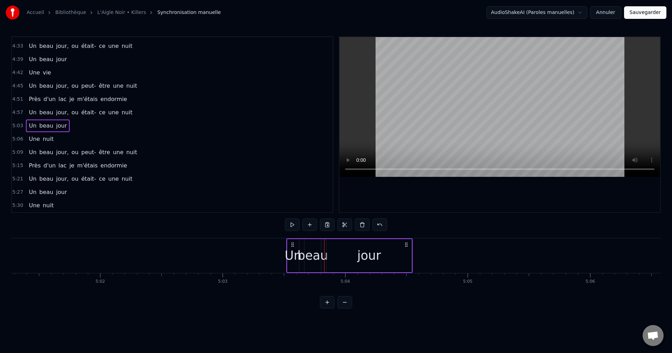
drag, startPoint x: 323, startPoint y: 242, endPoint x: 288, endPoint y: 253, distance: 36.7
click at [288, 253] on div "Un beau jour" at bounding box center [349, 256] width 126 height 35
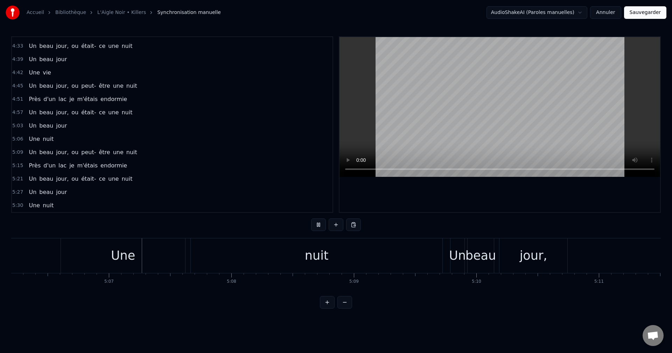
scroll to position [0, 37493]
click at [320, 268] on div at bounding box center [320, 256] width 0 height 35
click at [274, 265] on div "nuit" at bounding box center [316, 256] width 252 height 35
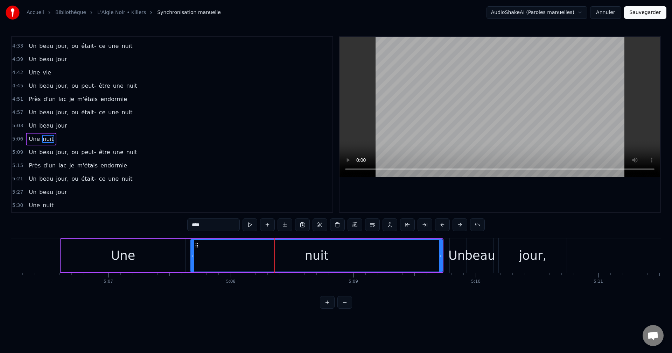
click at [156, 261] on div "Une" at bounding box center [123, 255] width 124 height 33
type input "***"
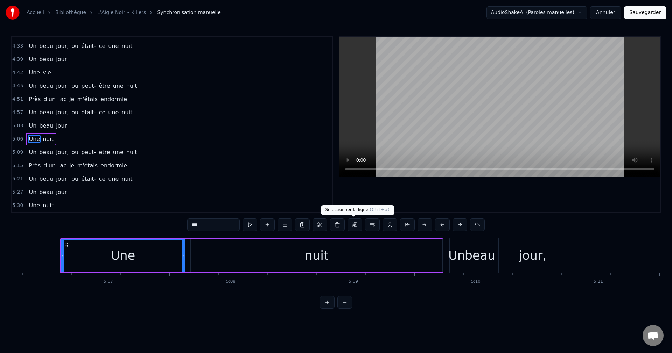
click at [354, 227] on button at bounding box center [354, 225] width 15 height 13
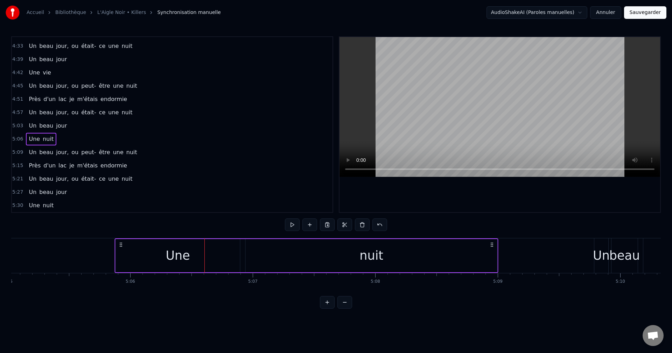
scroll to position [0, 37343]
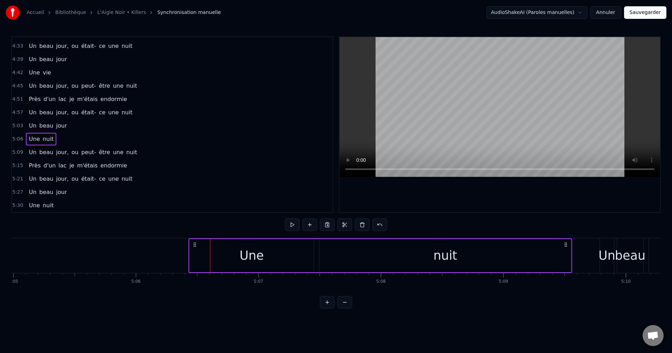
drag, startPoint x: 67, startPoint y: 244, endPoint x: 196, endPoint y: 259, distance: 129.6
click at [196, 259] on div "Une nuit" at bounding box center [380, 256] width 383 height 35
click at [342, 255] on div "nuit" at bounding box center [445, 255] width 252 height 33
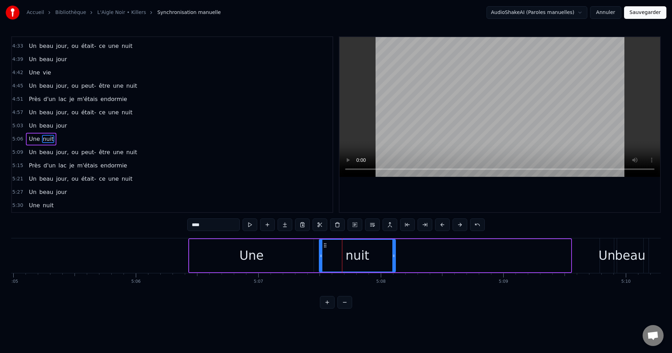
drag, startPoint x: 569, startPoint y: 256, endPoint x: 394, endPoint y: 274, distance: 176.2
click at [394, 274] on div "Un beau jour, ou peut- être une nuit Près d'un lac je m'étais endormie Quand so…" at bounding box center [335, 264] width 649 height 52
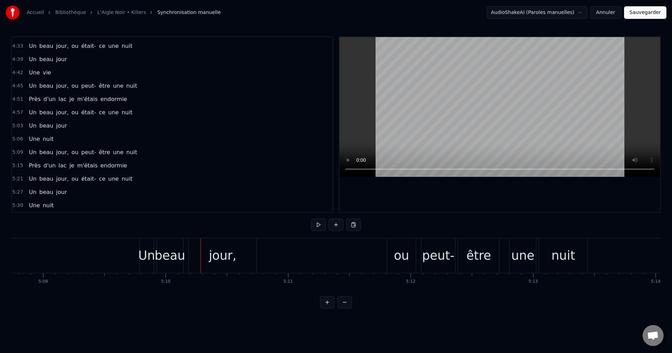
scroll to position [0, 37785]
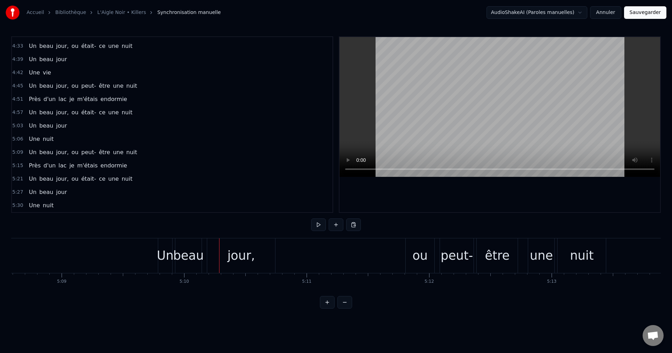
click at [164, 252] on div "Un" at bounding box center [165, 256] width 17 height 19
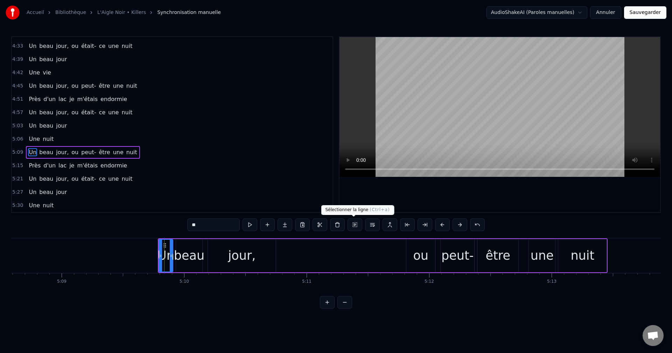
click at [356, 223] on button at bounding box center [354, 225] width 15 height 13
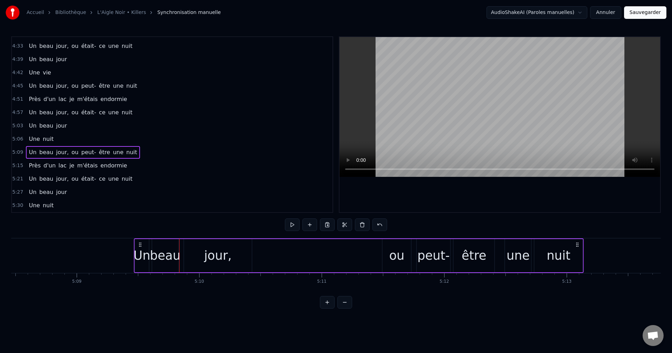
drag, startPoint x: 163, startPoint y: 244, endPoint x: 133, endPoint y: 249, distance: 30.5
click at [134, 249] on div "Un beau jour, ou peut- être une nuit" at bounding box center [359, 256] width 450 height 35
drag, startPoint x: 133, startPoint y: 244, endPoint x: 145, endPoint y: 249, distance: 12.4
click at [145, 249] on div "Un beau jour, ou peut- être une nuit" at bounding box center [365, 256] width 450 height 35
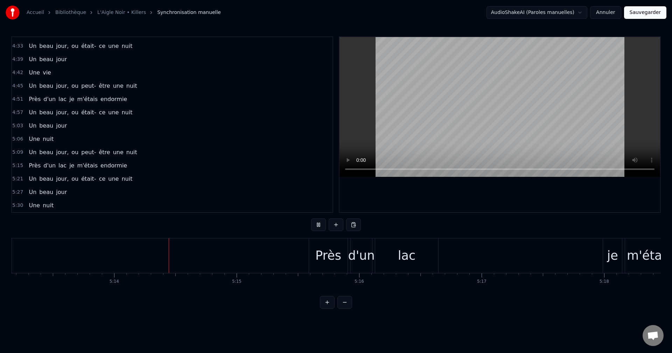
scroll to position [0, 38379]
click at [283, 260] on div "Près" at bounding box center [294, 256] width 26 height 19
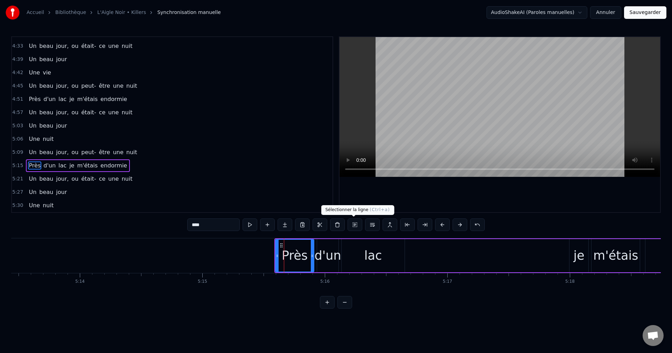
click at [357, 224] on button at bounding box center [354, 225] width 15 height 13
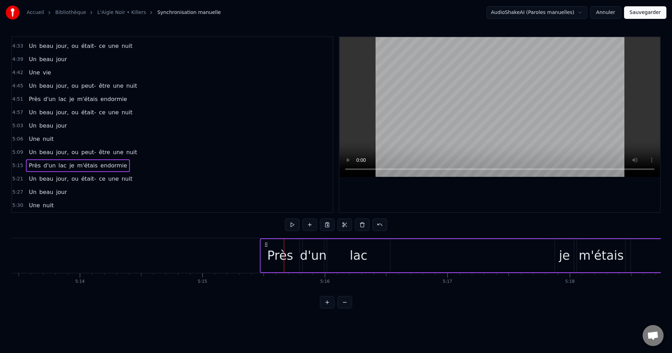
drag, startPoint x: 279, startPoint y: 245, endPoint x: 260, endPoint y: 252, distance: 20.0
click at [264, 249] on div "Près d'un lac je m'étais endormie" at bounding box center [556, 256] width 592 height 35
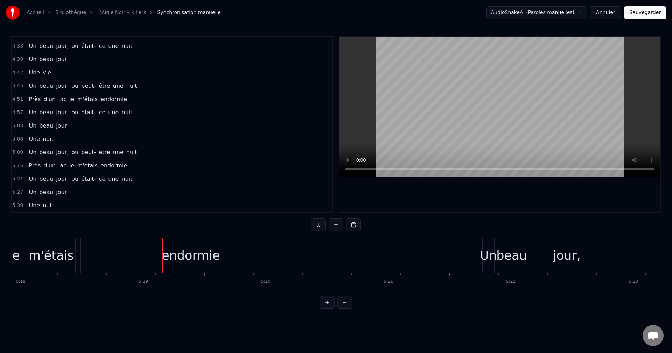
scroll to position [0, 38960]
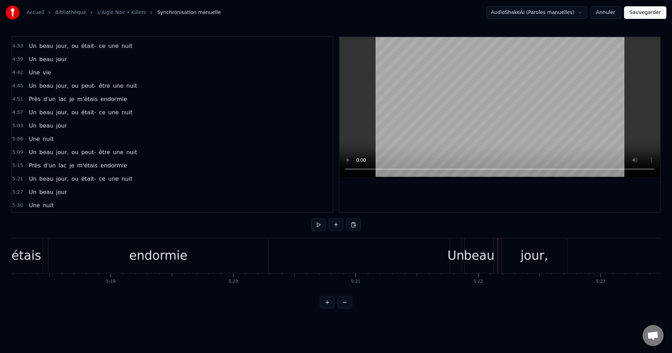
click at [452, 261] on div "Un" at bounding box center [455, 256] width 17 height 19
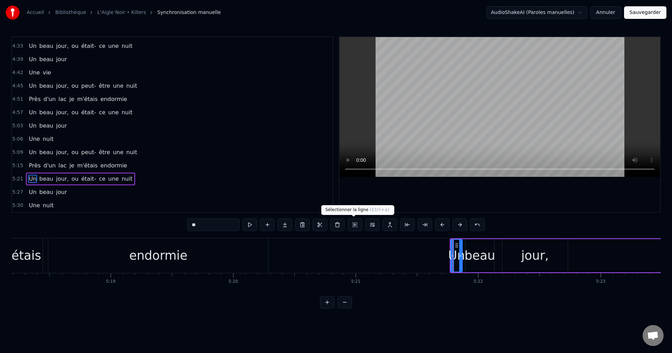
click at [355, 225] on button at bounding box center [354, 225] width 15 height 13
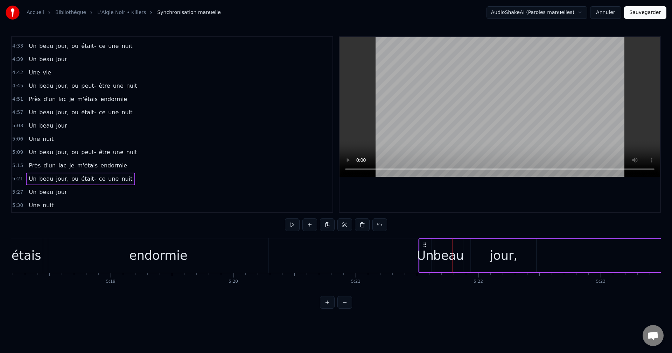
drag, startPoint x: 457, startPoint y: 244, endPoint x: 426, endPoint y: 254, distance: 32.6
click at [426, 254] on div "Un beau jour, ou était- ce une nuit" at bounding box center [643, 256] width 450 height 35
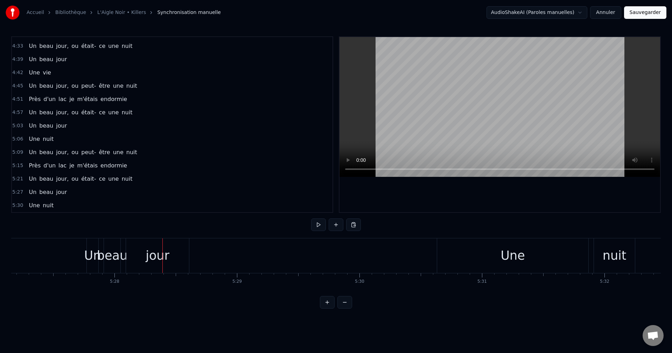
scroll to position [0, 40042]
click at [107, 261] on div "Un" at bounding box center [109, 256] width 17 height 19
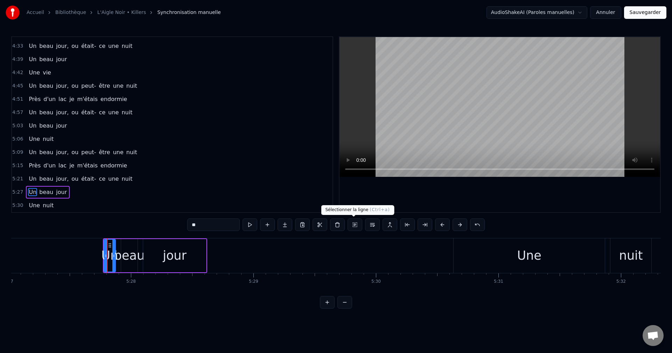
click at [352, 225] on button at bounding box center [354, 225] width 15 height 13
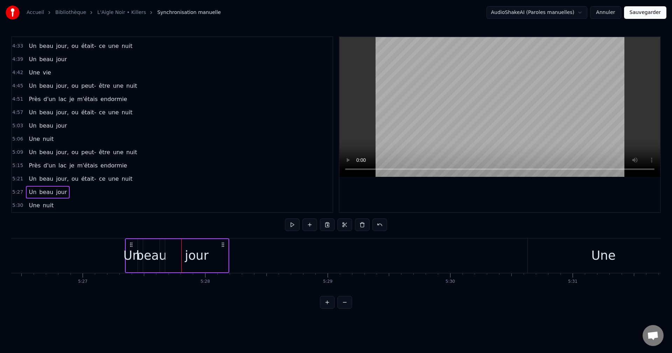
scroll to position [0, 39965]
drag, startPoint x: 108, startPoint y: 245, endPoint x: 153, endPoint y: 255, distance: 46.0
click at [153, 255] on div "Un beau jour" at bounding box center [200, 256] width 104 height 35
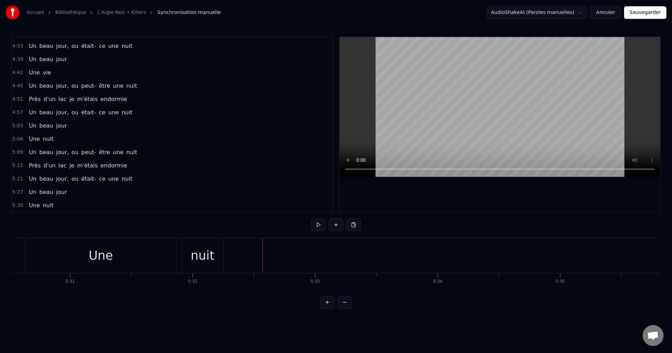
scroll to position [0, 40456]
click at [126, 261] on div "Une" at bounding box center [114, 256] width 151 height 35
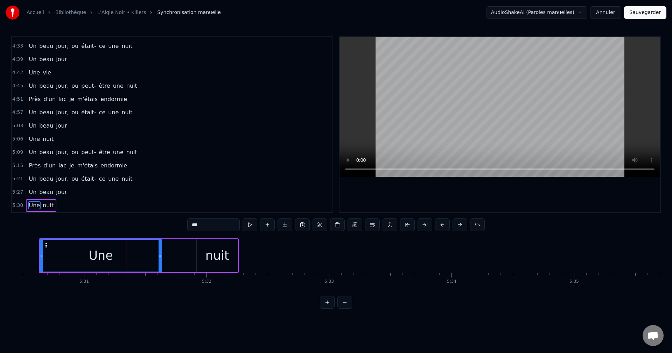
drag, startPoint x: 190, startPoint y: 256, endPoint x: 160, endPoint y: 260, distance: 30.7
click at [160, 260] on div at bounding box center [159, 256] width 3 height 32
click at [211, 260] on div "nuit" at bounding box center [217, 256] width 24 height 19
type input "****"
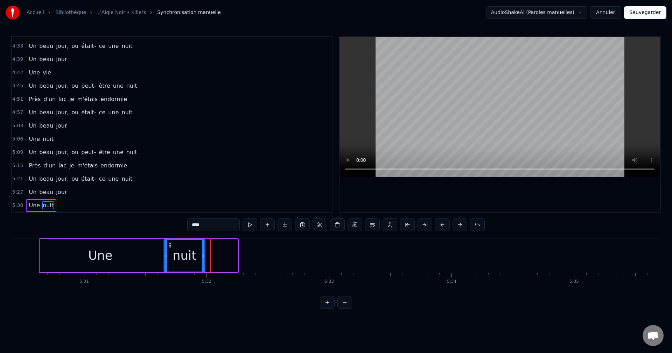
drag, startPoint x: 203, startPoint y: 245, endPoint x: 164, endPoint y: 255, distance: 40.8
click at [170, 253] on div "nuit" at bounding box center [184, 256] width 40 height 32
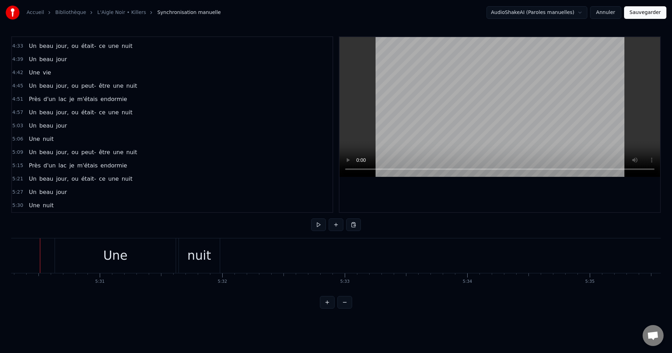
scroll to position [0, 40434]
click at [645, 14] on button "Sauvegarder" at bounding box center [645, 12] width 42 height 13
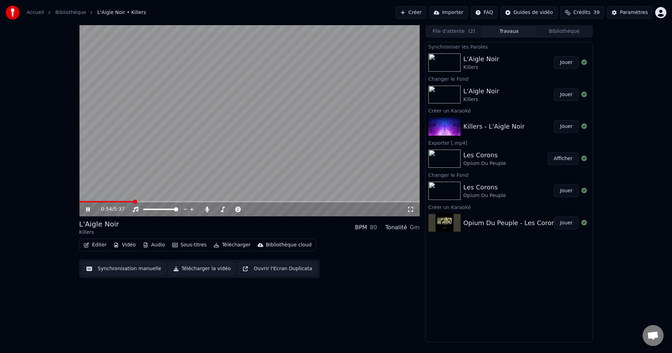
click at [133, 202] on span at bounding box center [249, 201] width 340 height 1
click at [220, 209] on span at bounding box center [218, 209] width 6 height 1
click at [218, 209] on span at bounding box center [220, 209] width 4 height 4
click at [88, 210] on icon at bounding box center [93, 210] width 16 height 6
click at [196, 273] on button "Télécharger la vidéo" at bounding box center [202, 269] width 67 height 13
